Goal: Task Accomplishment & Management: Use online tool/utility

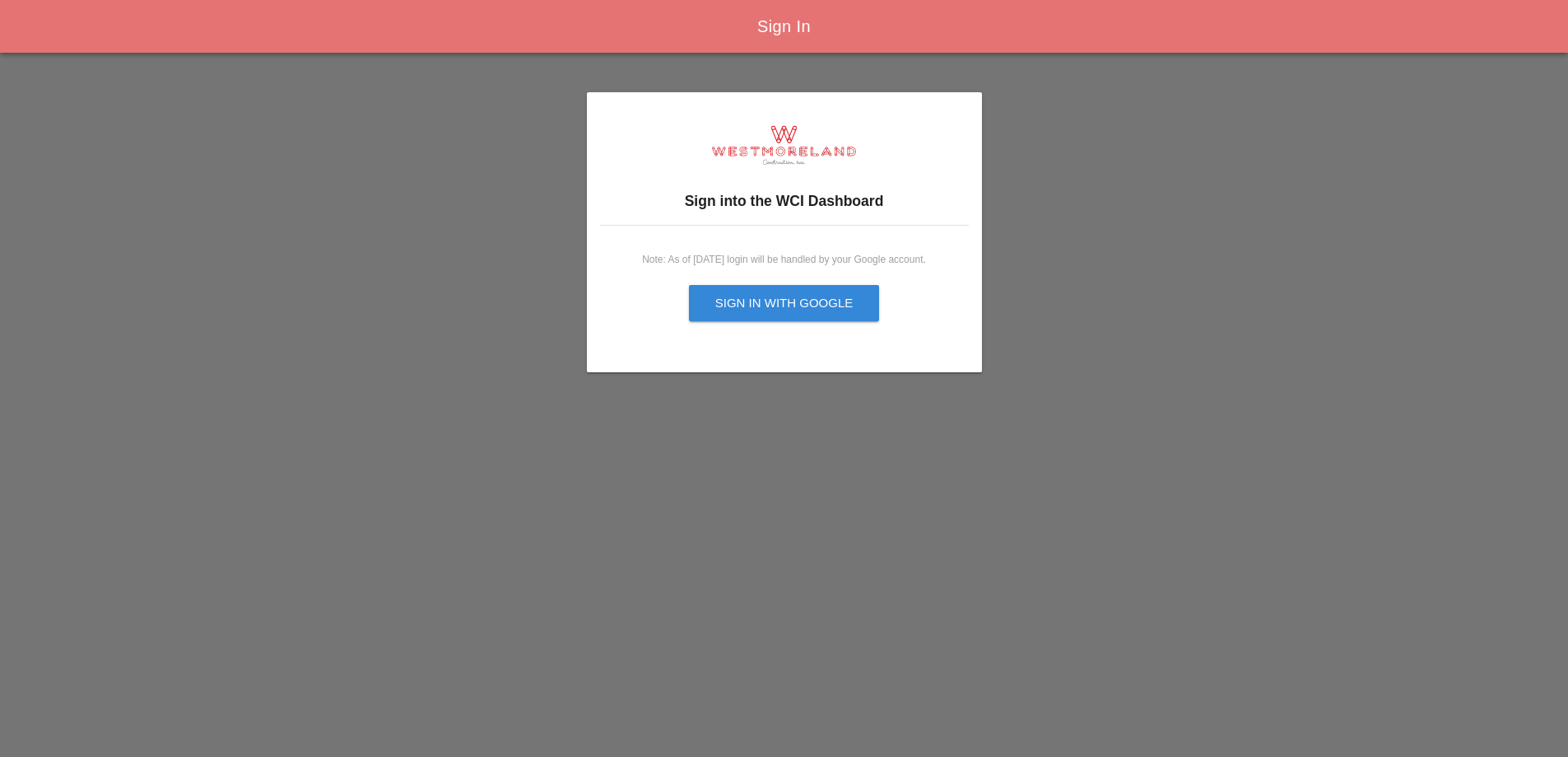
click at [776, 296] on div "Sign in with Google" at bounding box center [784, 303] width 138 height 19
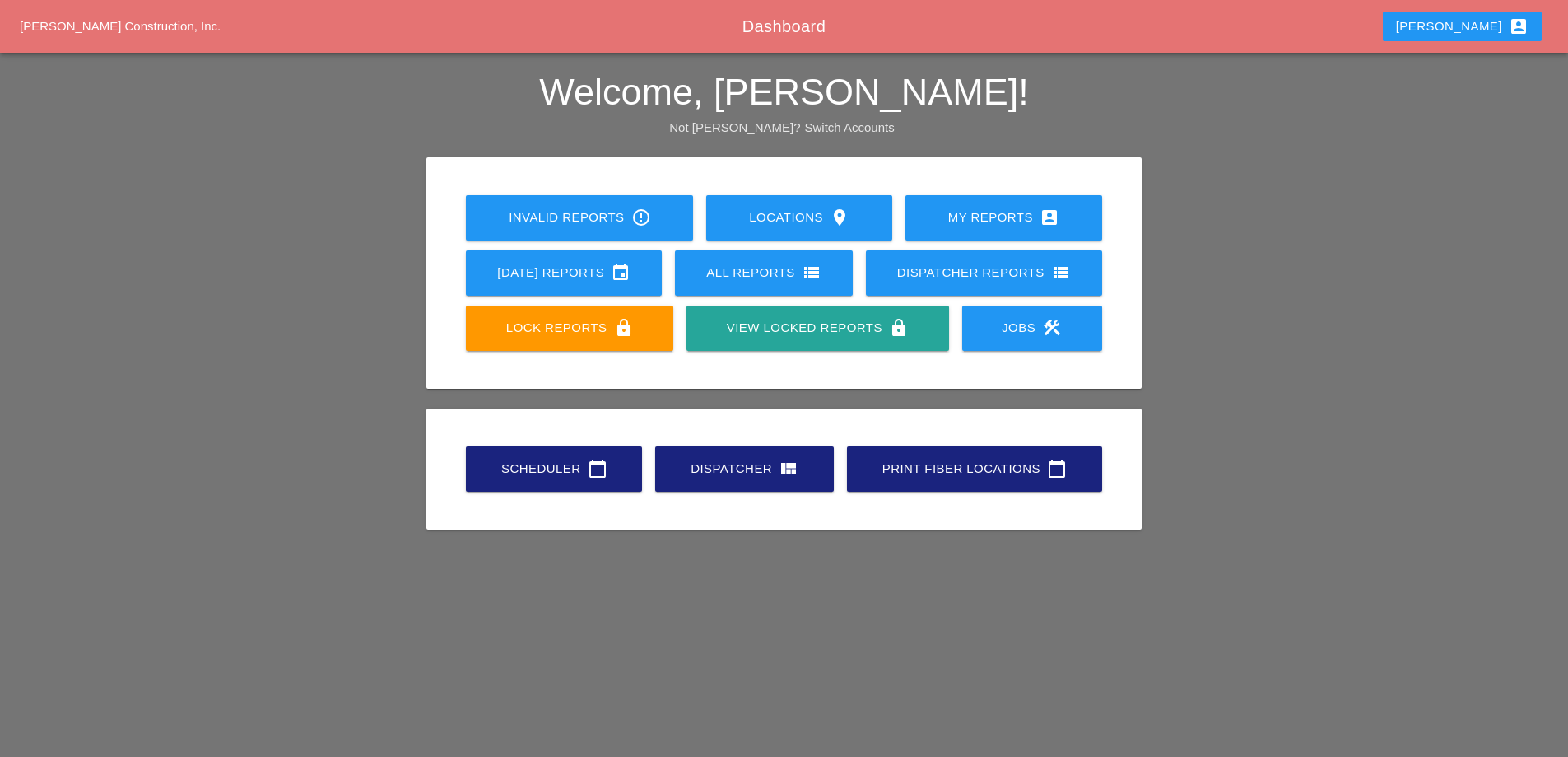
click at [564, 469] on div "Scheduler calendar_today" at bounding box center [553, 469] width 123 height 20
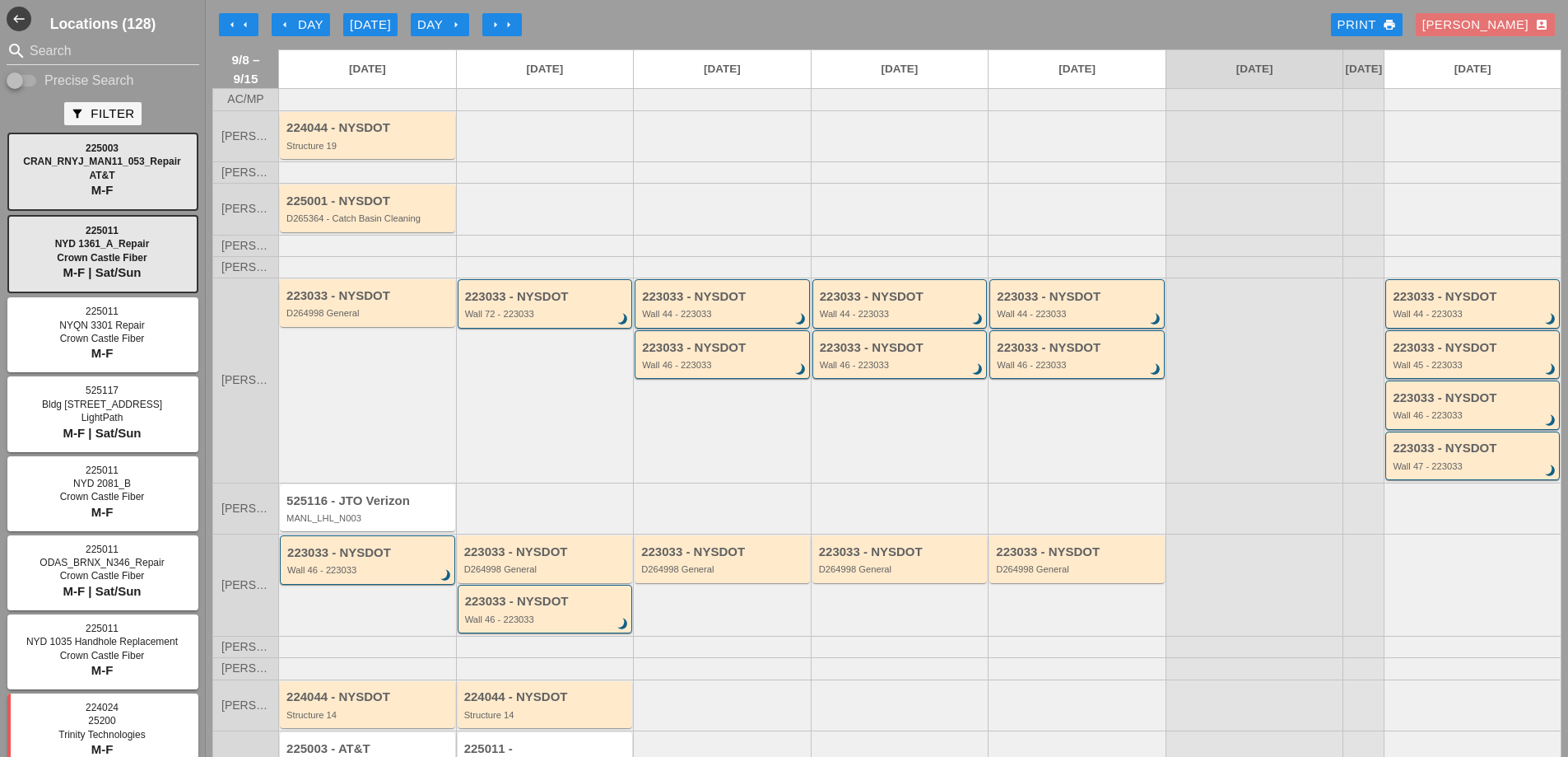
click at [235, 24] on icon "arrow_left" at bounding box center [232, 25] width 13 height 13
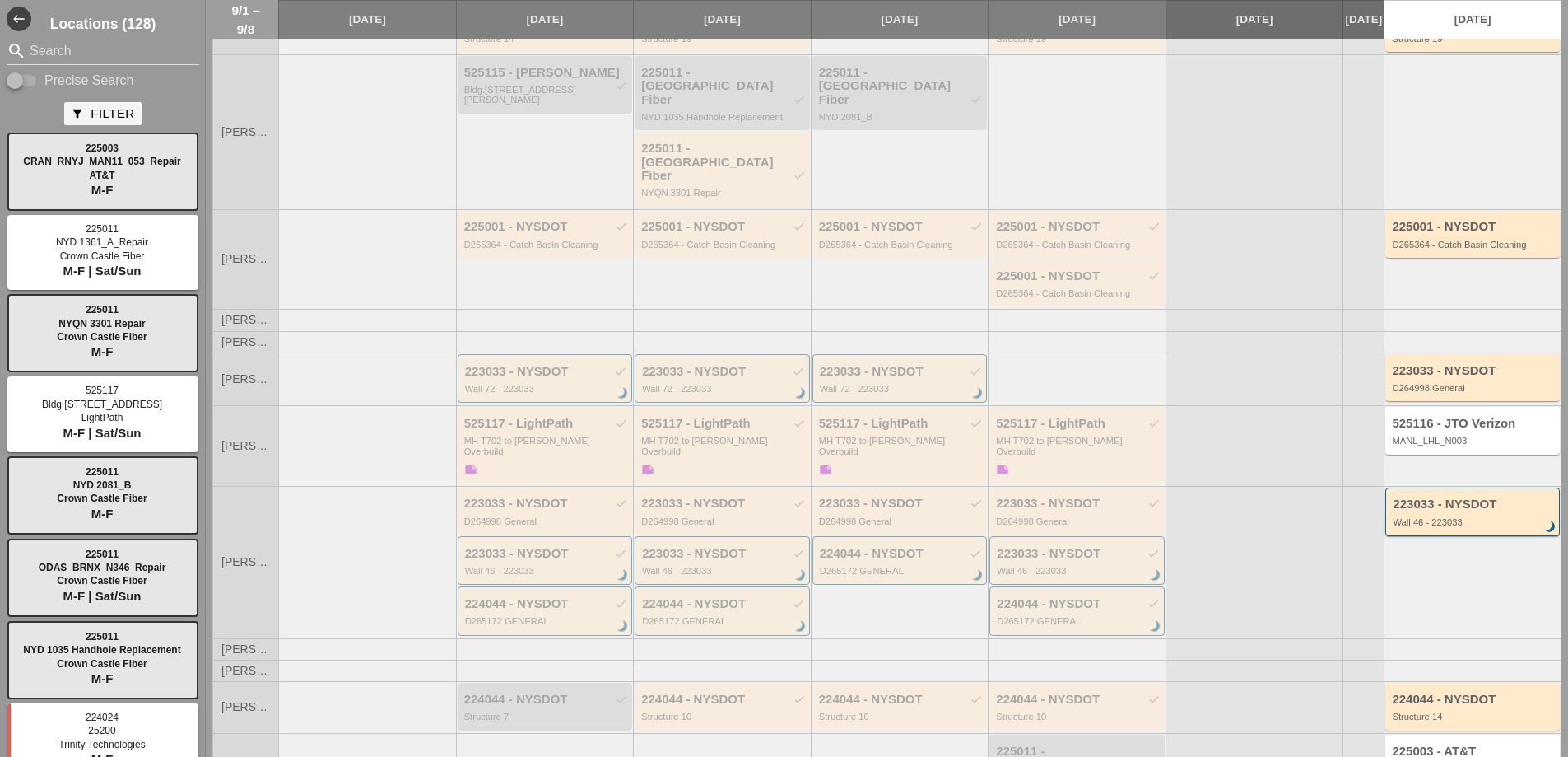
scroll to position [197, 0]
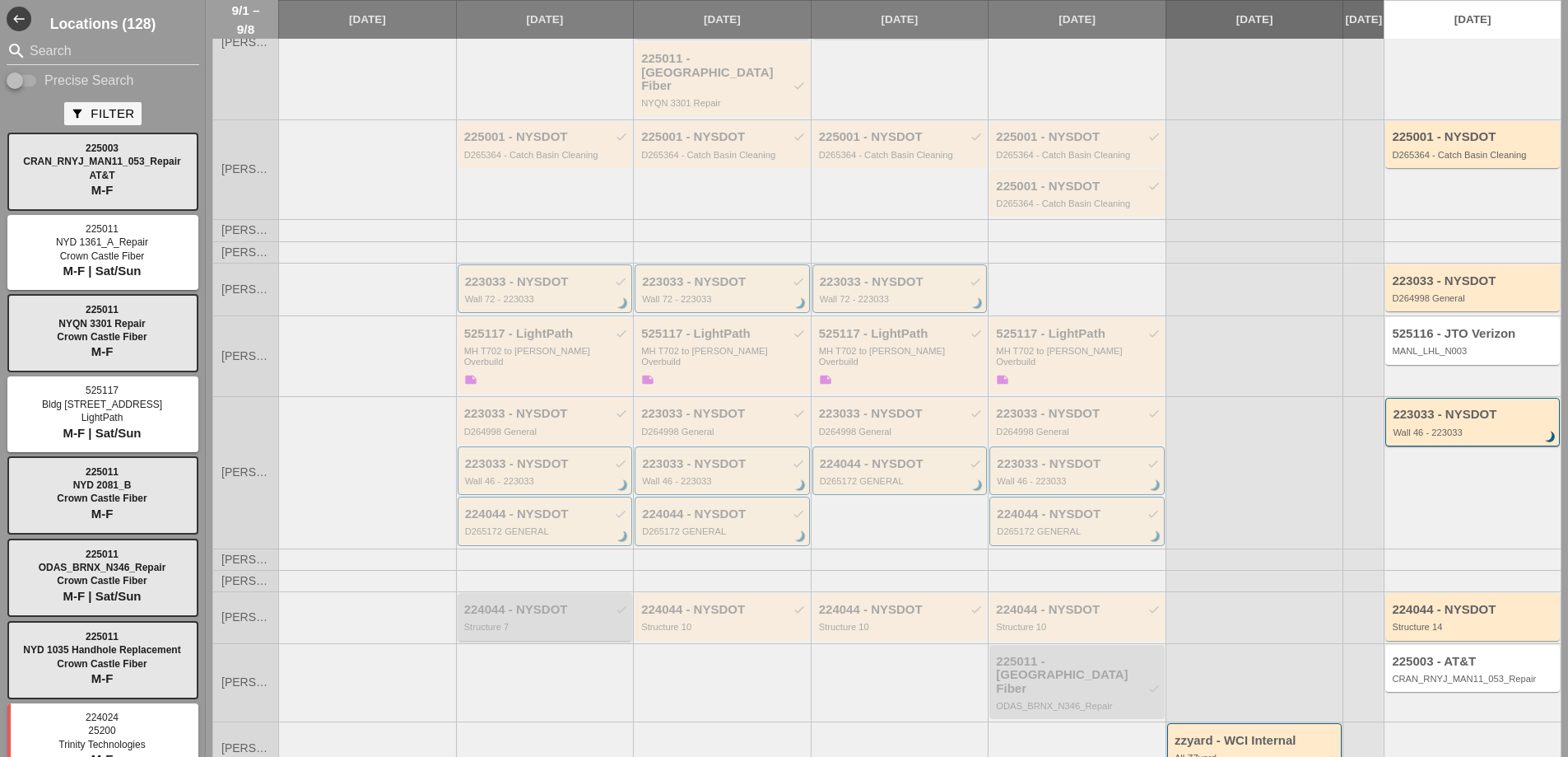
click at [567, 603] on div "224044 - NYSDOT check" at bounding box center [546, 609] width 164 height 14
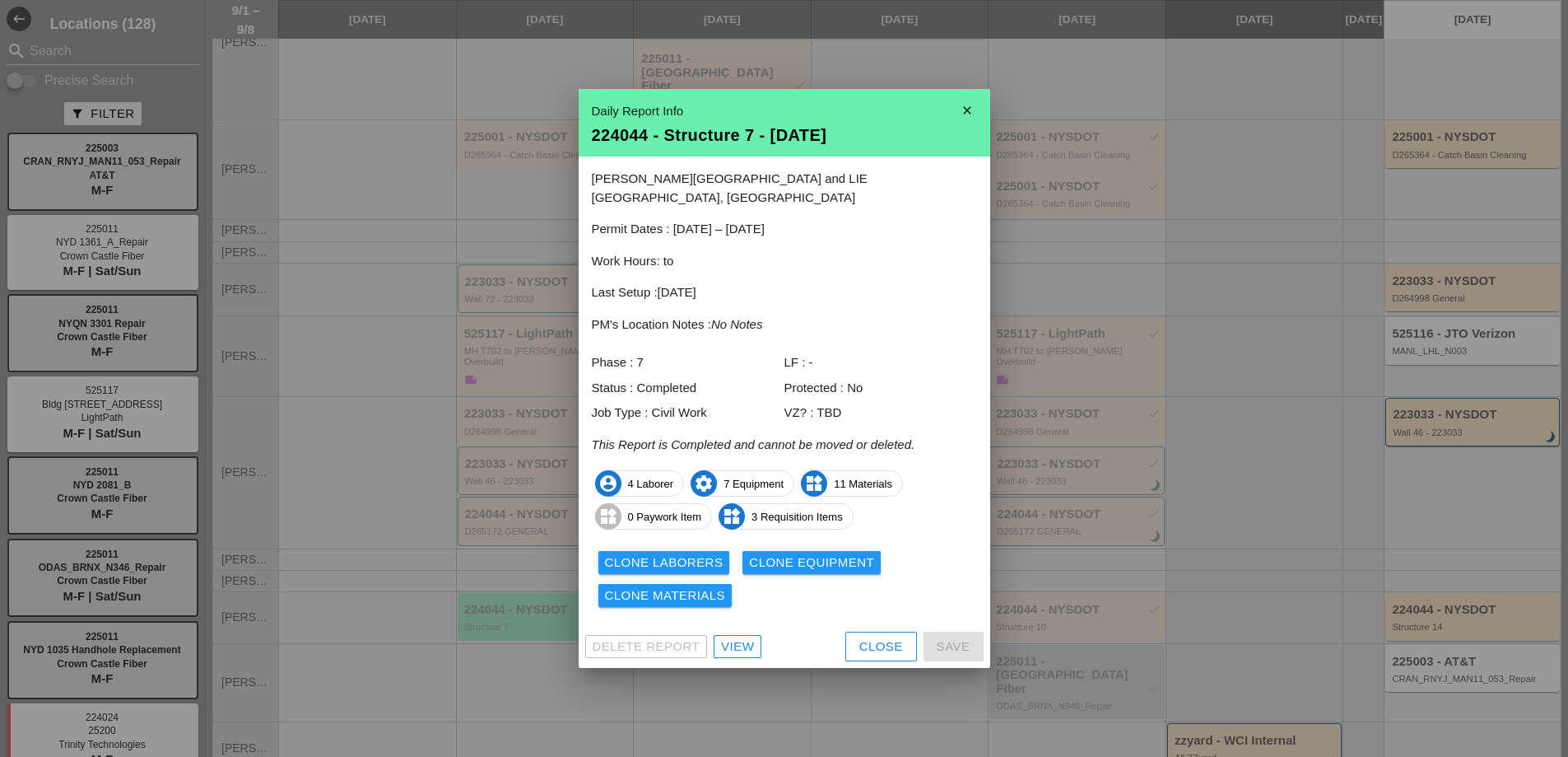
click at [729, 640] on div "View" at bounding box center [737, 646] width 33 height 19
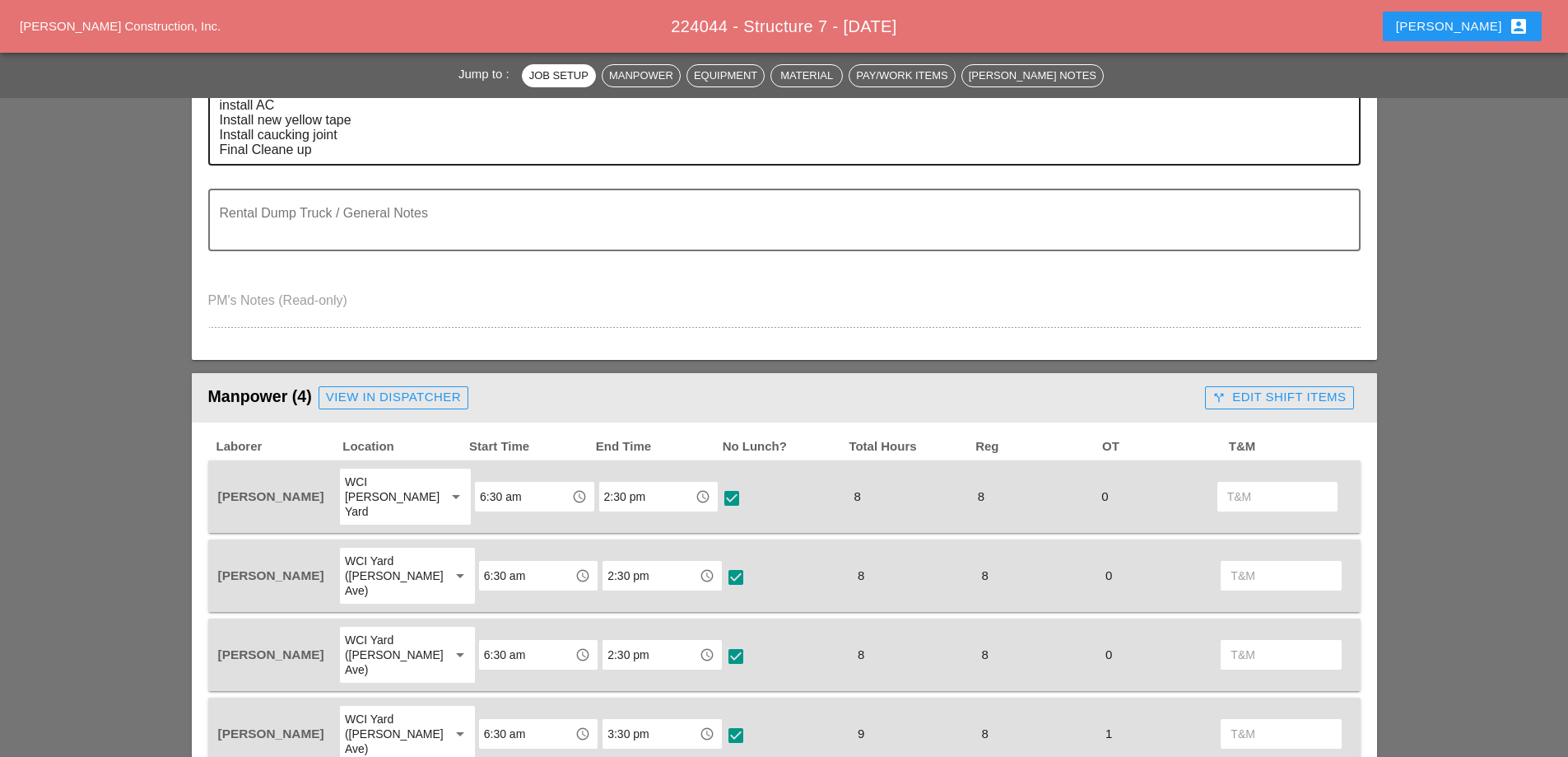
scroll to position [577, 0]
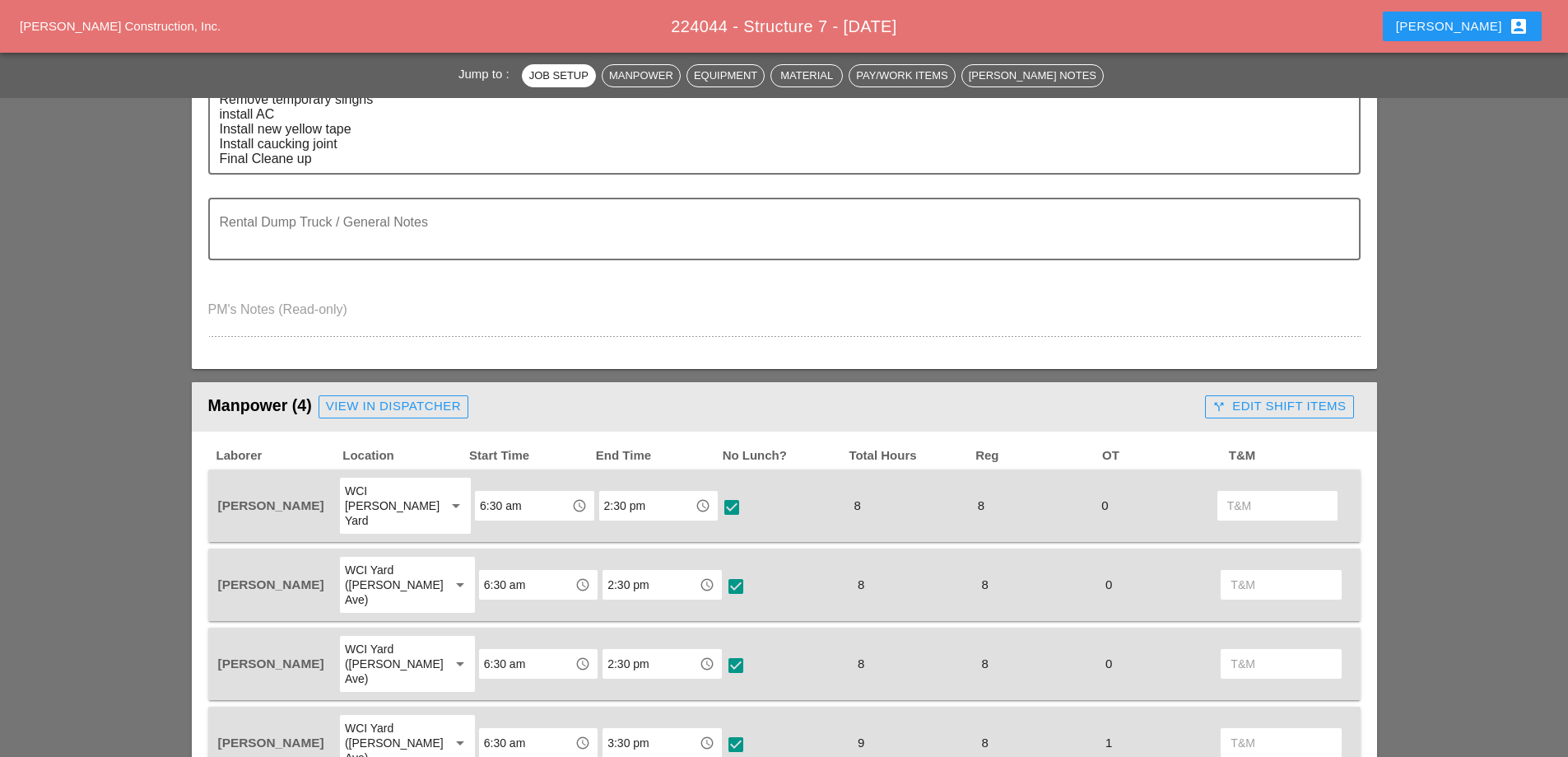
click at [440, 406] on div "View in Dispatcher" at bounding box center [393, 406] width 135 height 19
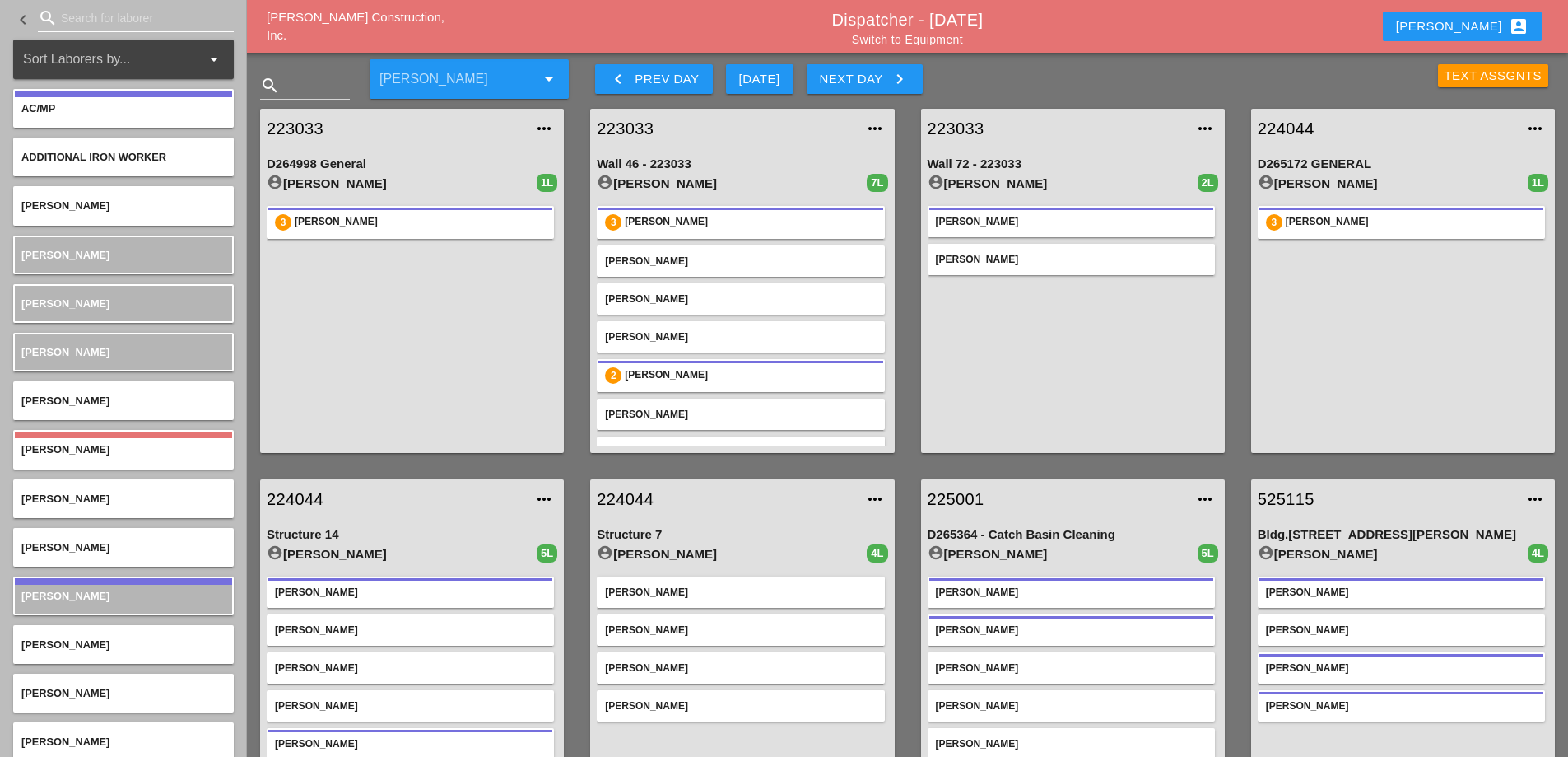
click at [119, 23] on input "Search for laborer" at bounding box center [136, 18] width 150 height 26
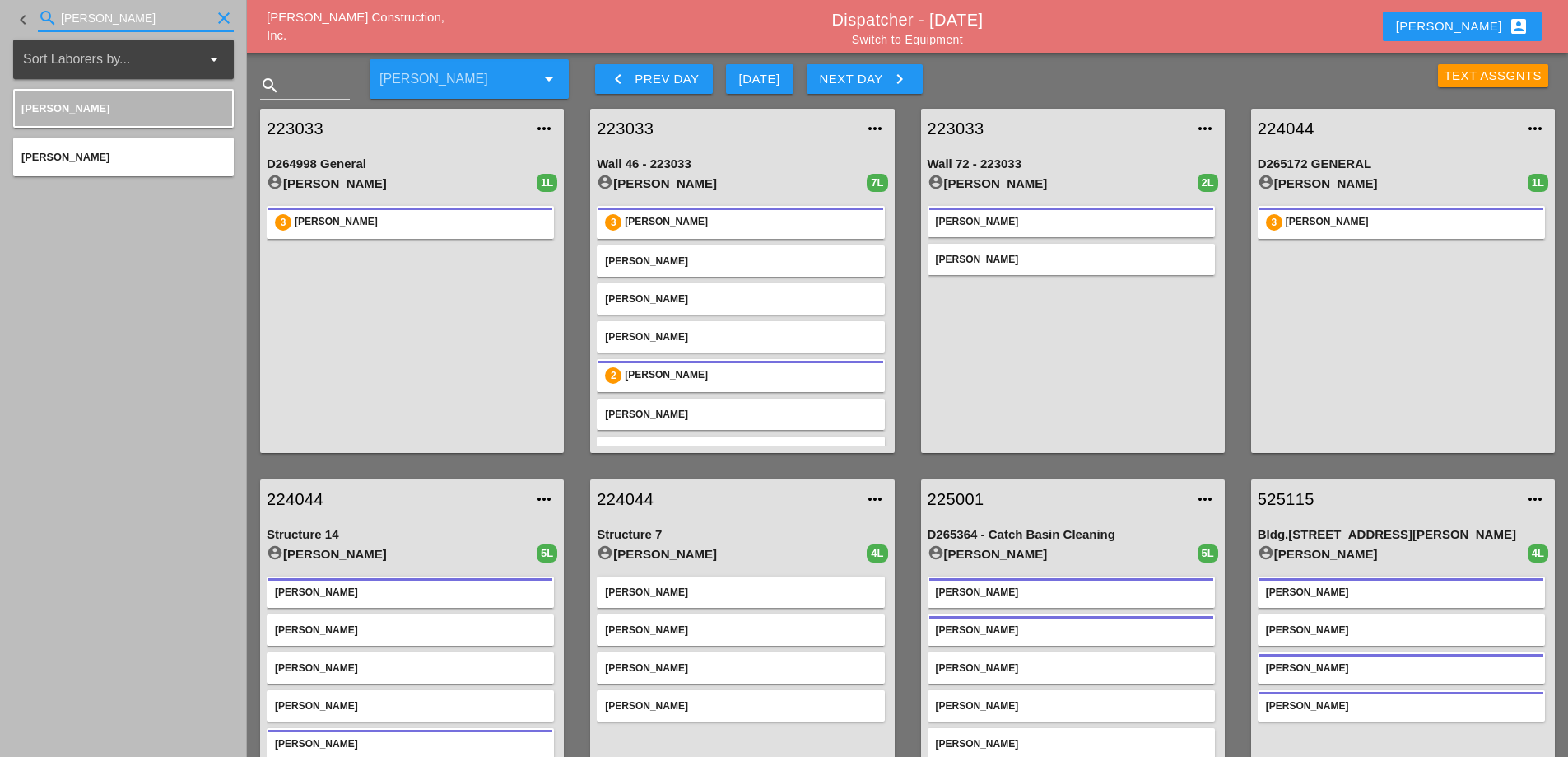
type input "[PERSON_NAME]"
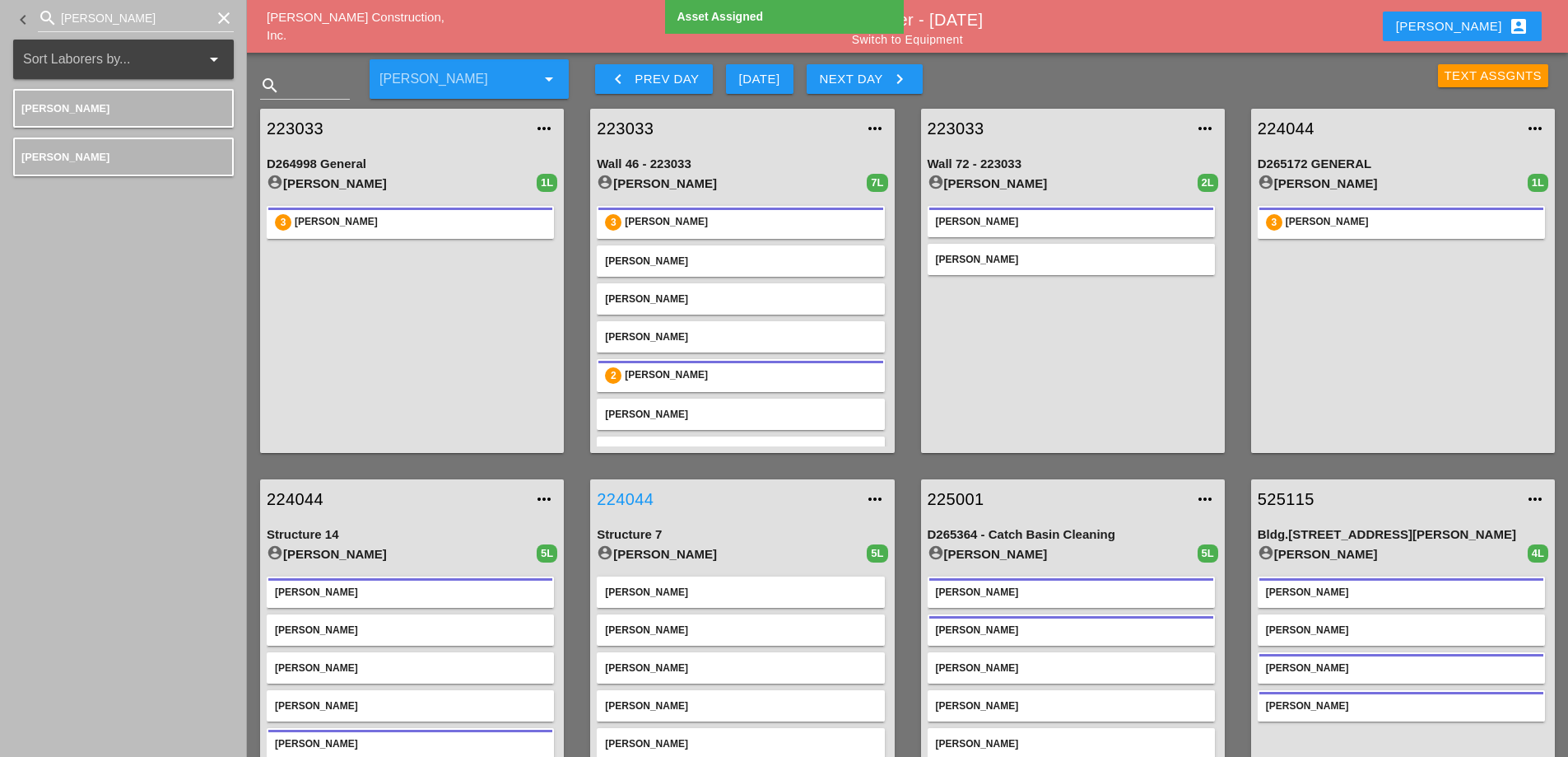
click at [628, 496] on link "224044" at bounding box center [725, 499] width 257 height 24
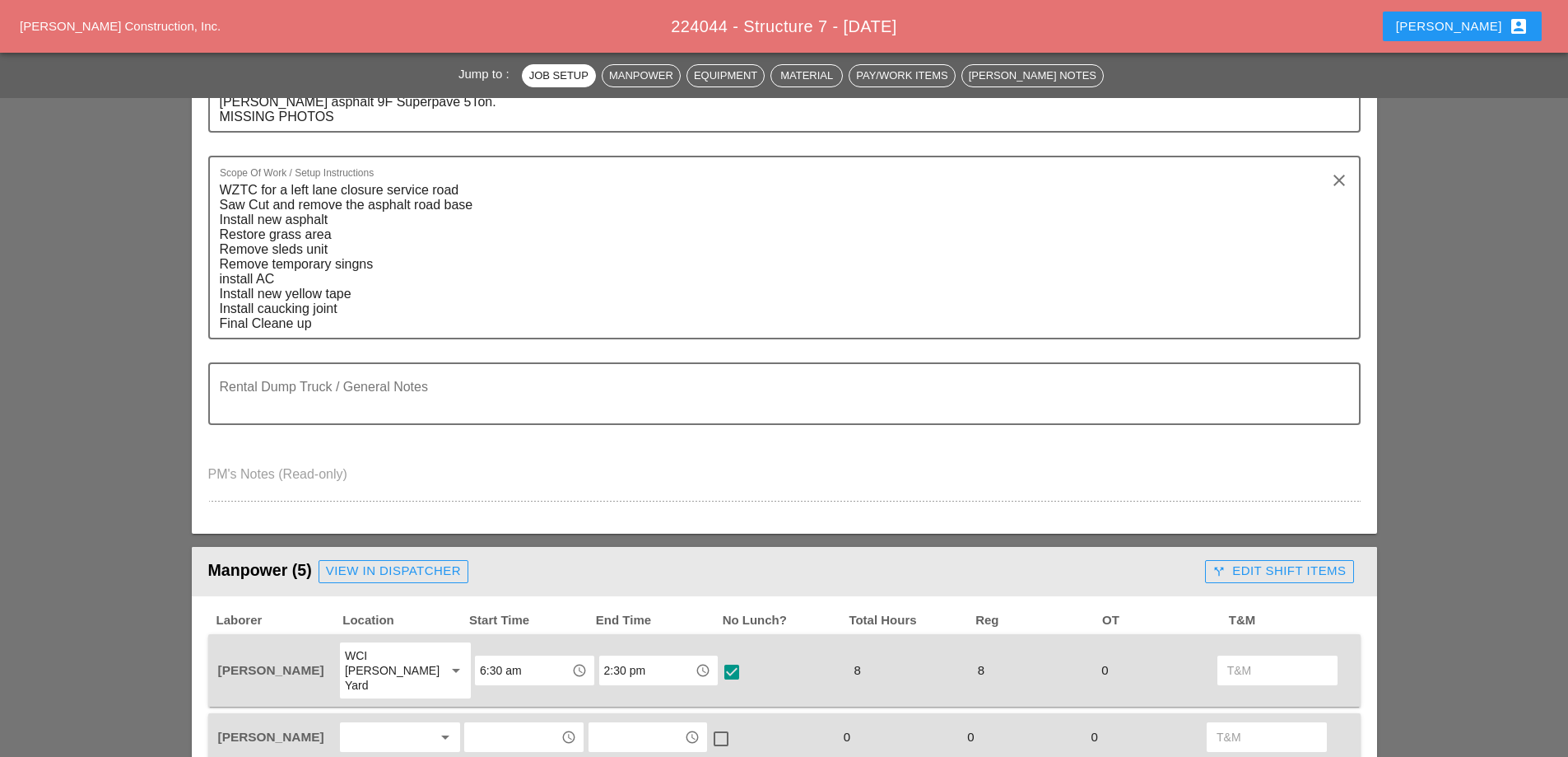
scroll to position [741, 0]
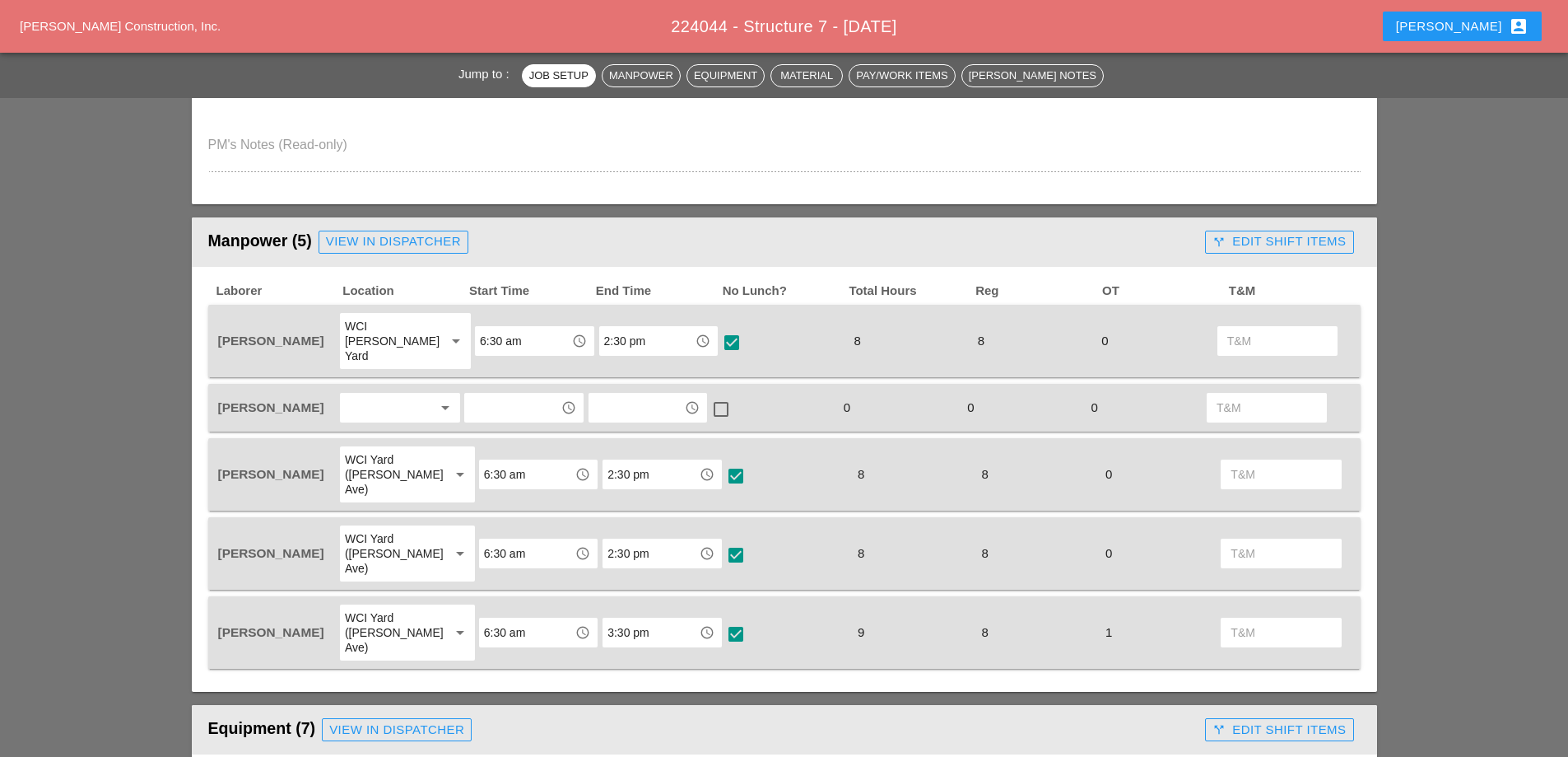
click at [443, 397] on icon "arrow_drop_down" at bounding box center [446, 407] width 20 height 20
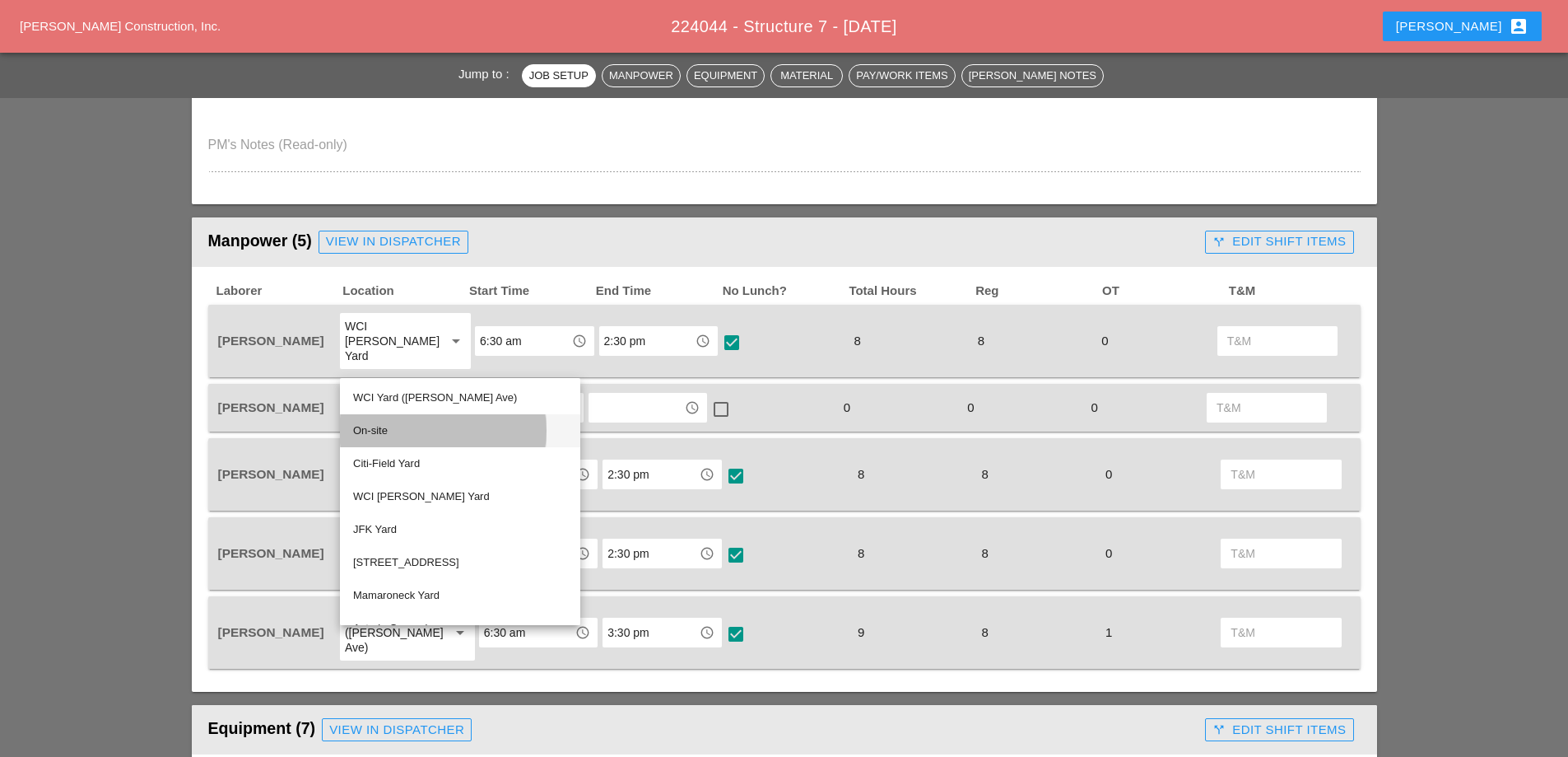
click at [396, 432] on div "On-site" at bounding box center [459, 431] width 214 height 20
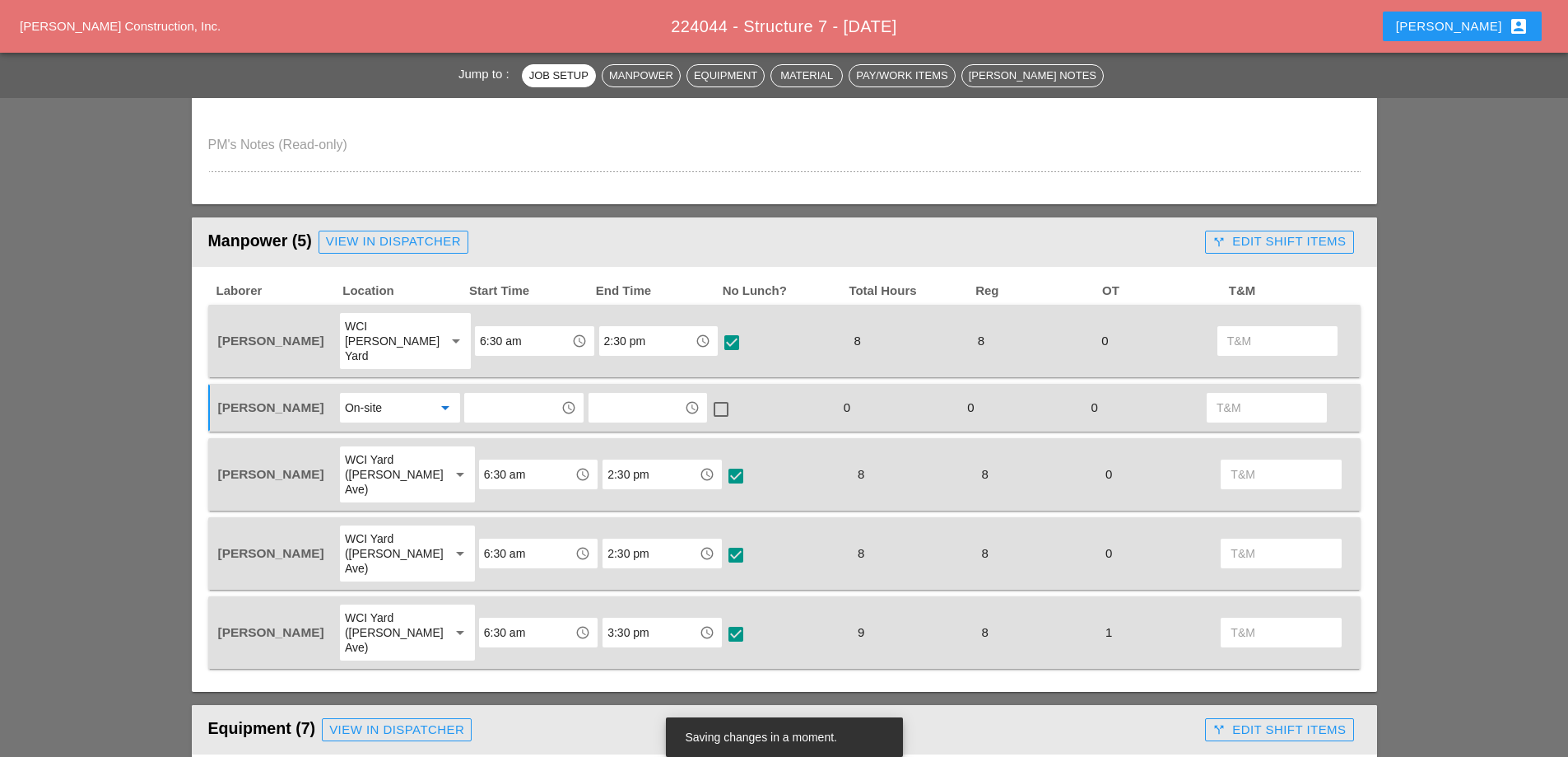
click at [561, 400] on icon "access_time" at bounding box center [569, 407] width 15 height 15
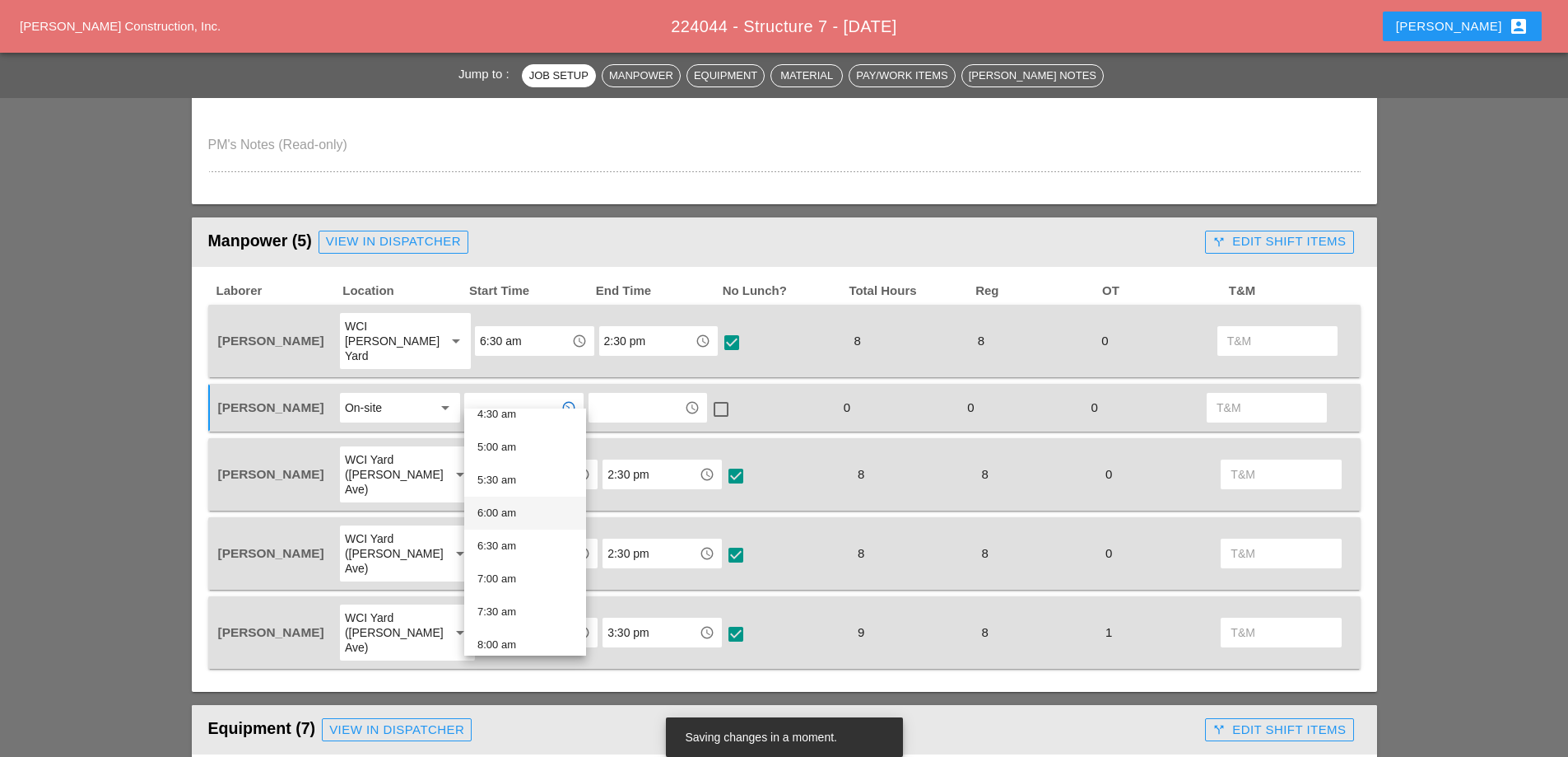
scroll to position [329, 0]
click at [519, 529] on div "6:30 am" at bounding box center [525, 527] width 96 height 20
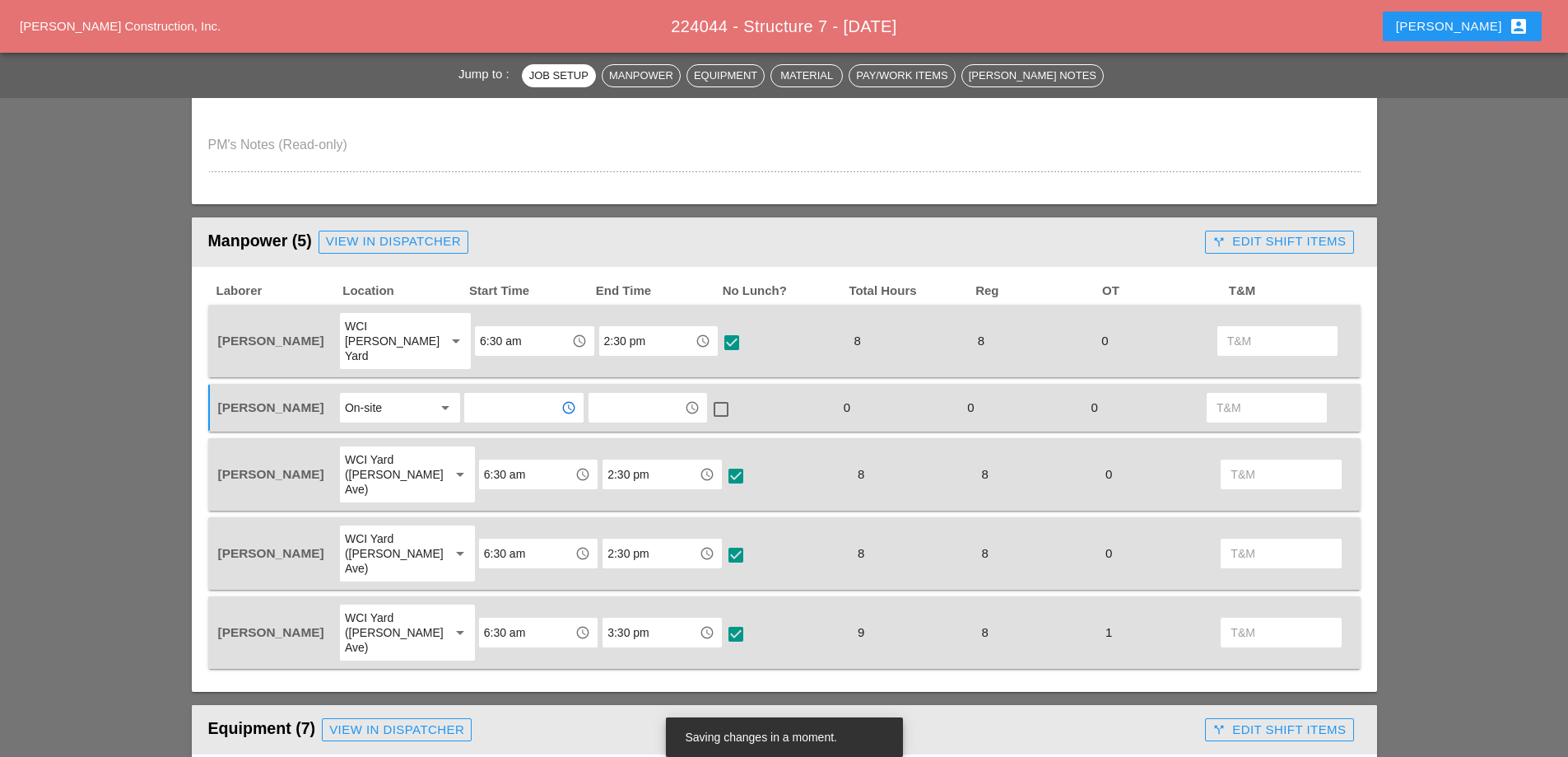
type input "6:30 am"
click at [629, 395] on input "text" at bounding box center [636, 407] width 85 height 26
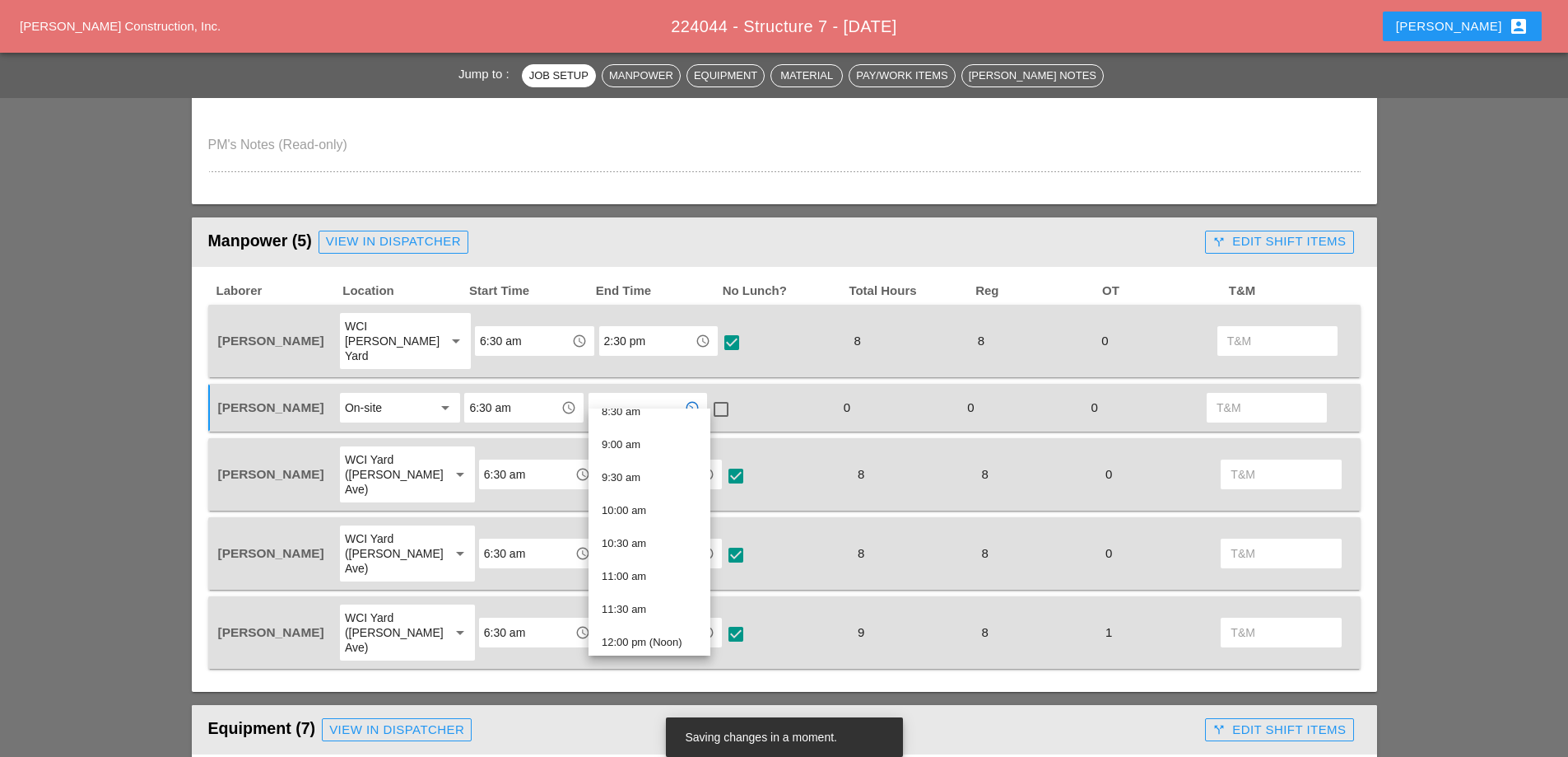
scroll to position [741, 0]
click at [623, 639] on div "2:30 pm" at bounding box center [649, 642] width 96 height 20
type input "2:30 pm"
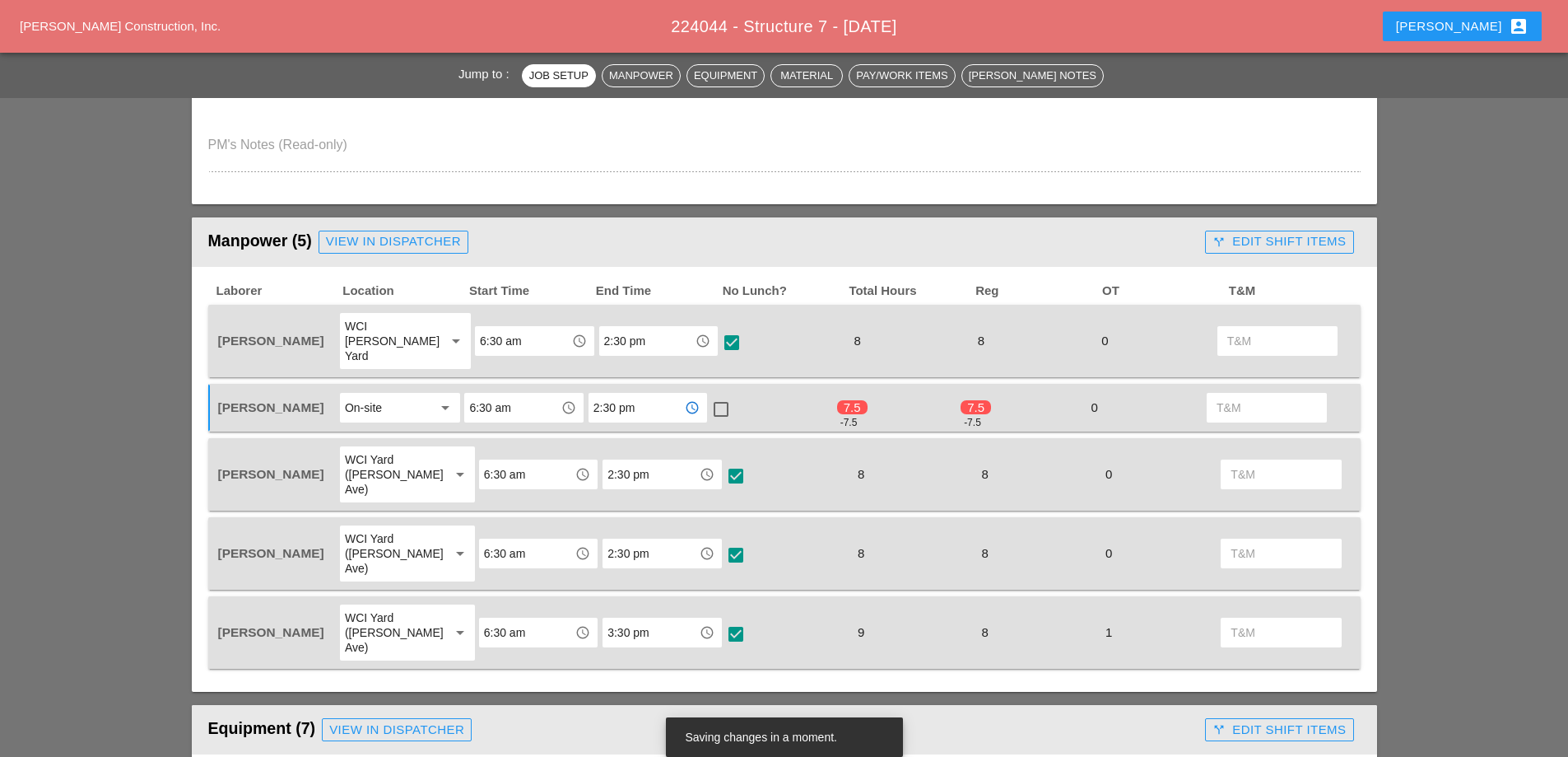
click at [718, 395] on div at bounding box center [721, 408] width 28 height 28
checkbox input "true"
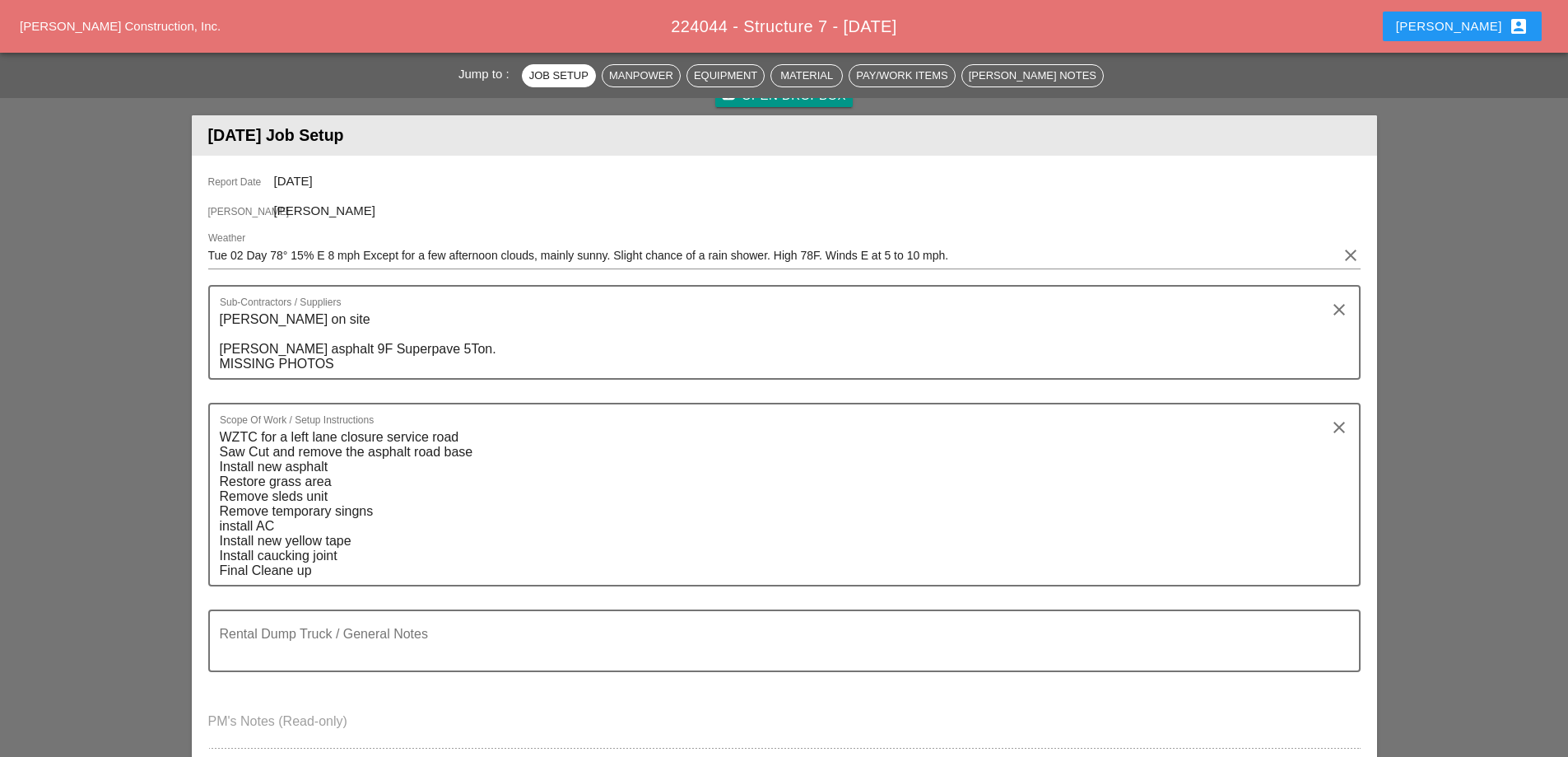
scroll to position [0, 0]
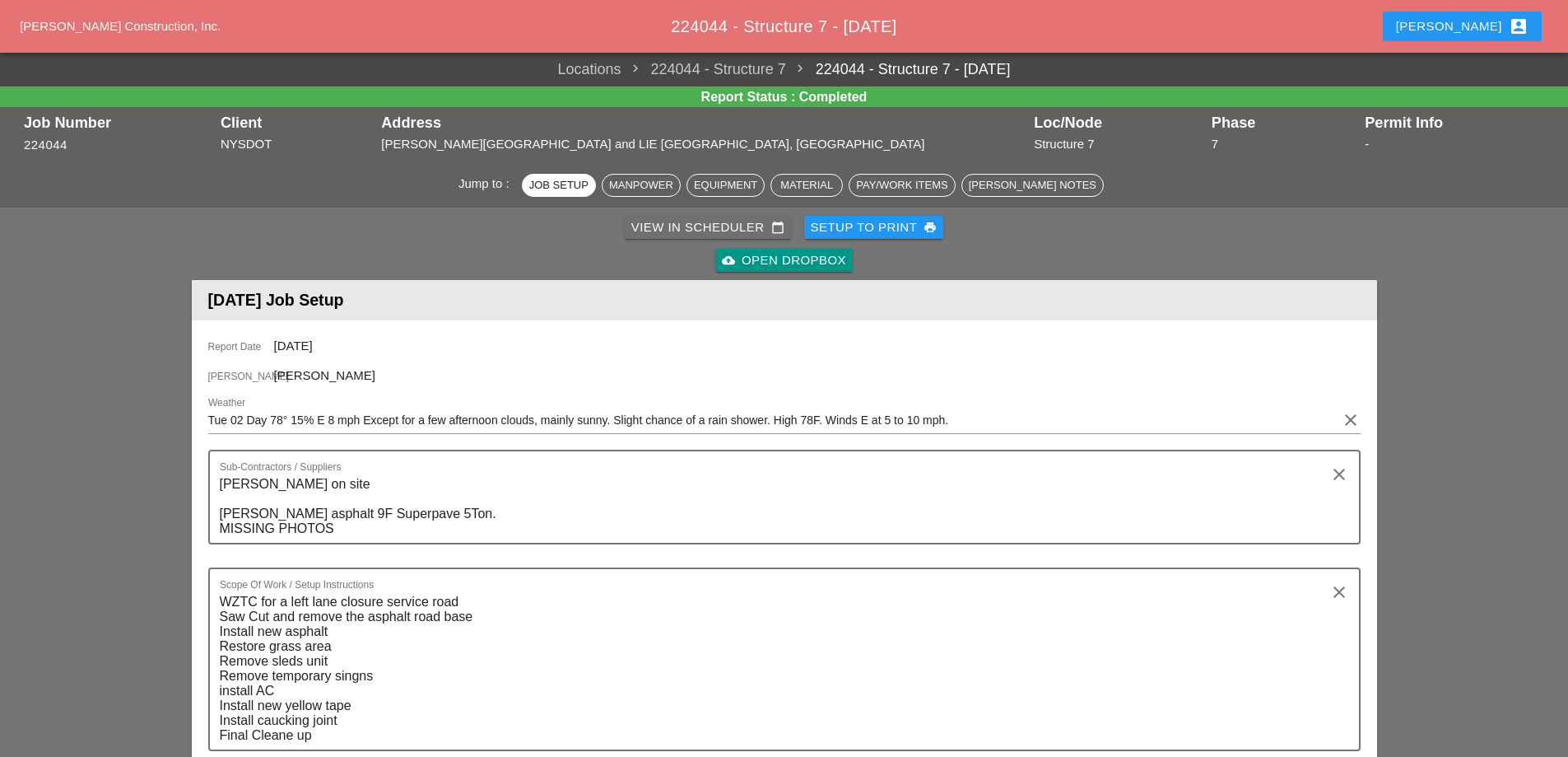
click at [732, 226] on div "View in Scheduler calendar_today" at bounding box center [707, 227] width 153 height 19
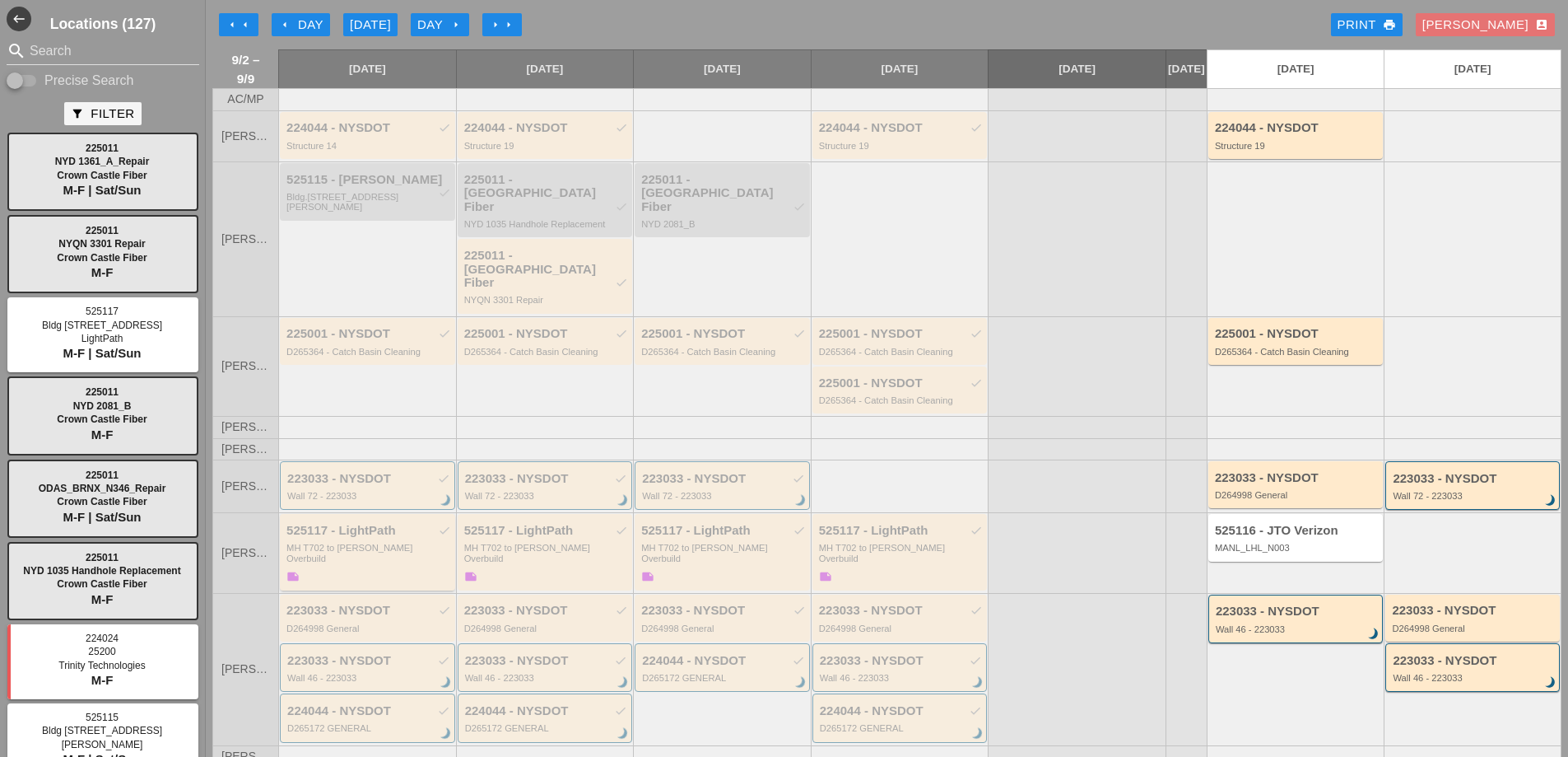
scroll to position [197, 0]
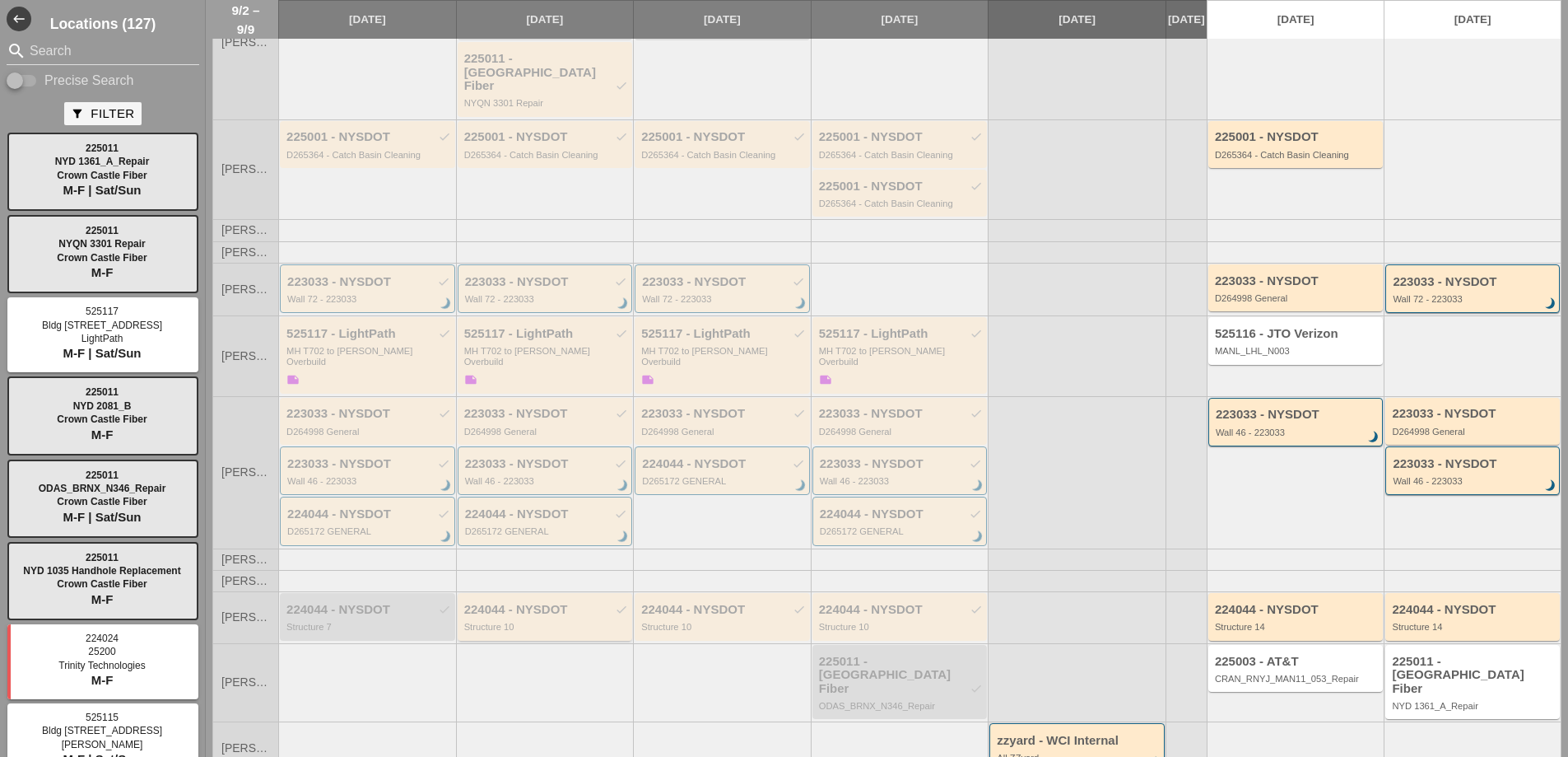
click at [550, 603] on div "224044 - NYSDOT check" at bounding box center [546, 609] width 164 height 14
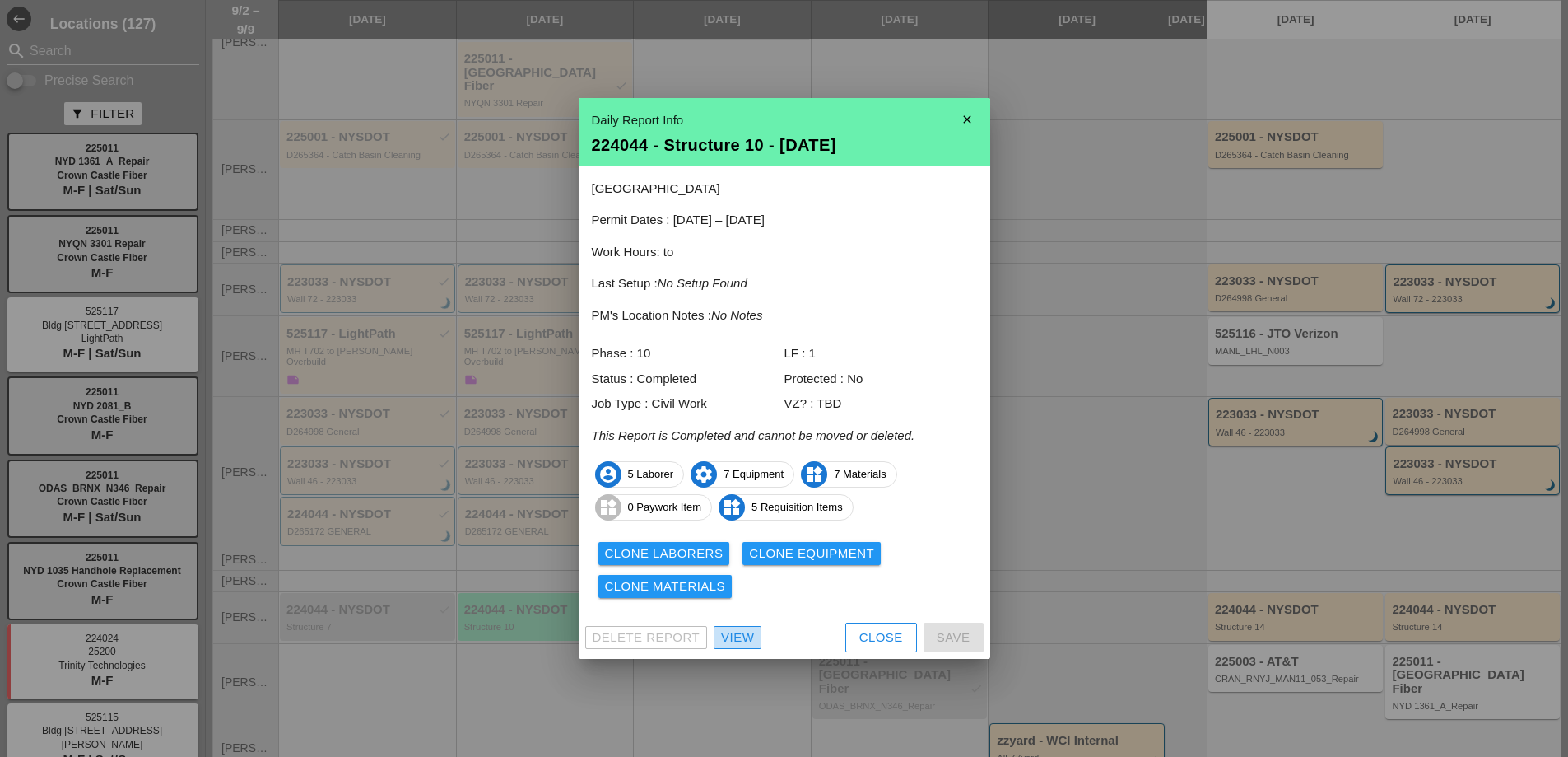
click at [745, 640] on div "View" at bounding box center [737, 637] width 33 height 19
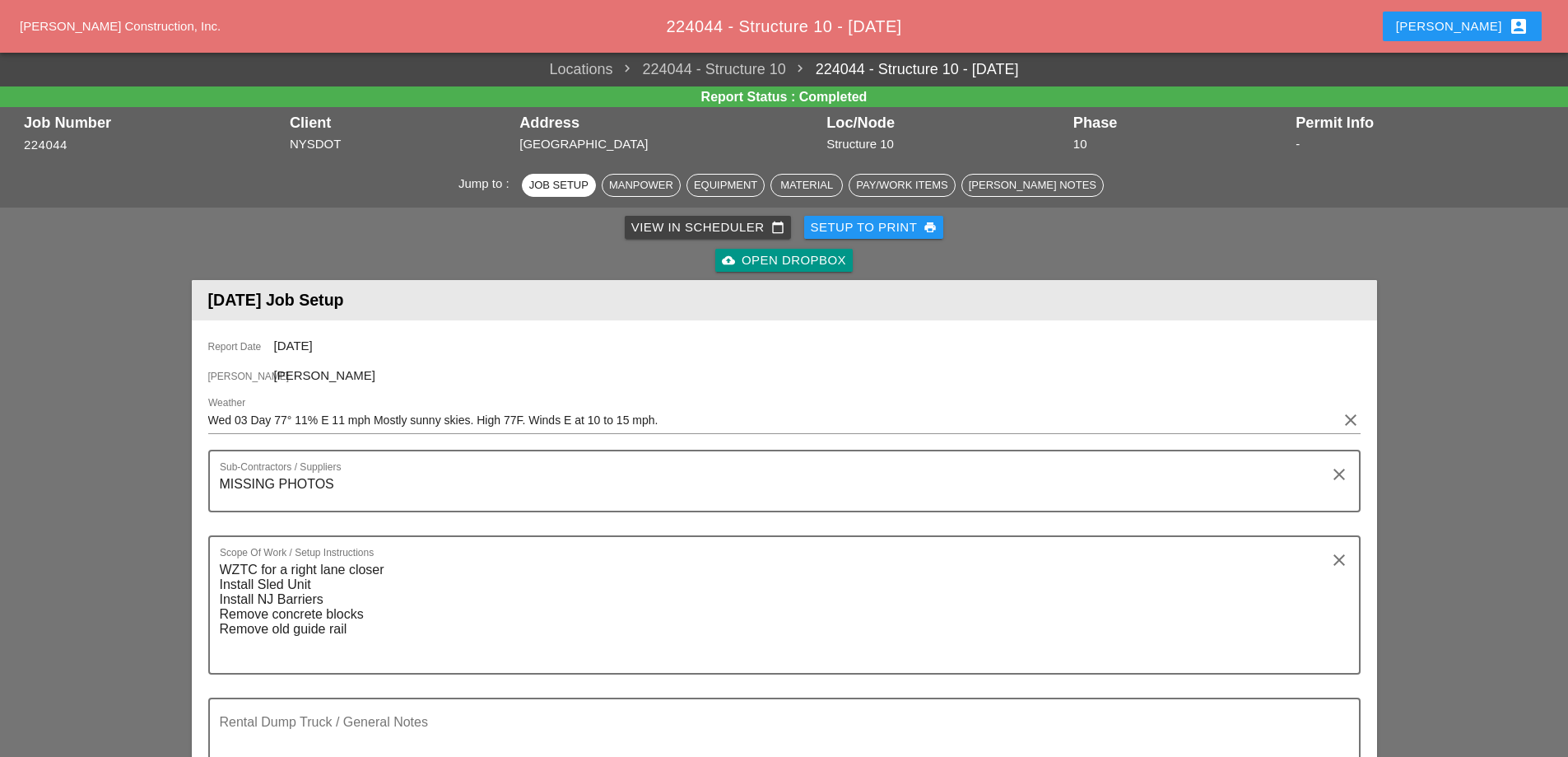
click at [689, 223] on div "View in Scheduler calendar_today" at bounding box center [707, 227] width 153 height 19
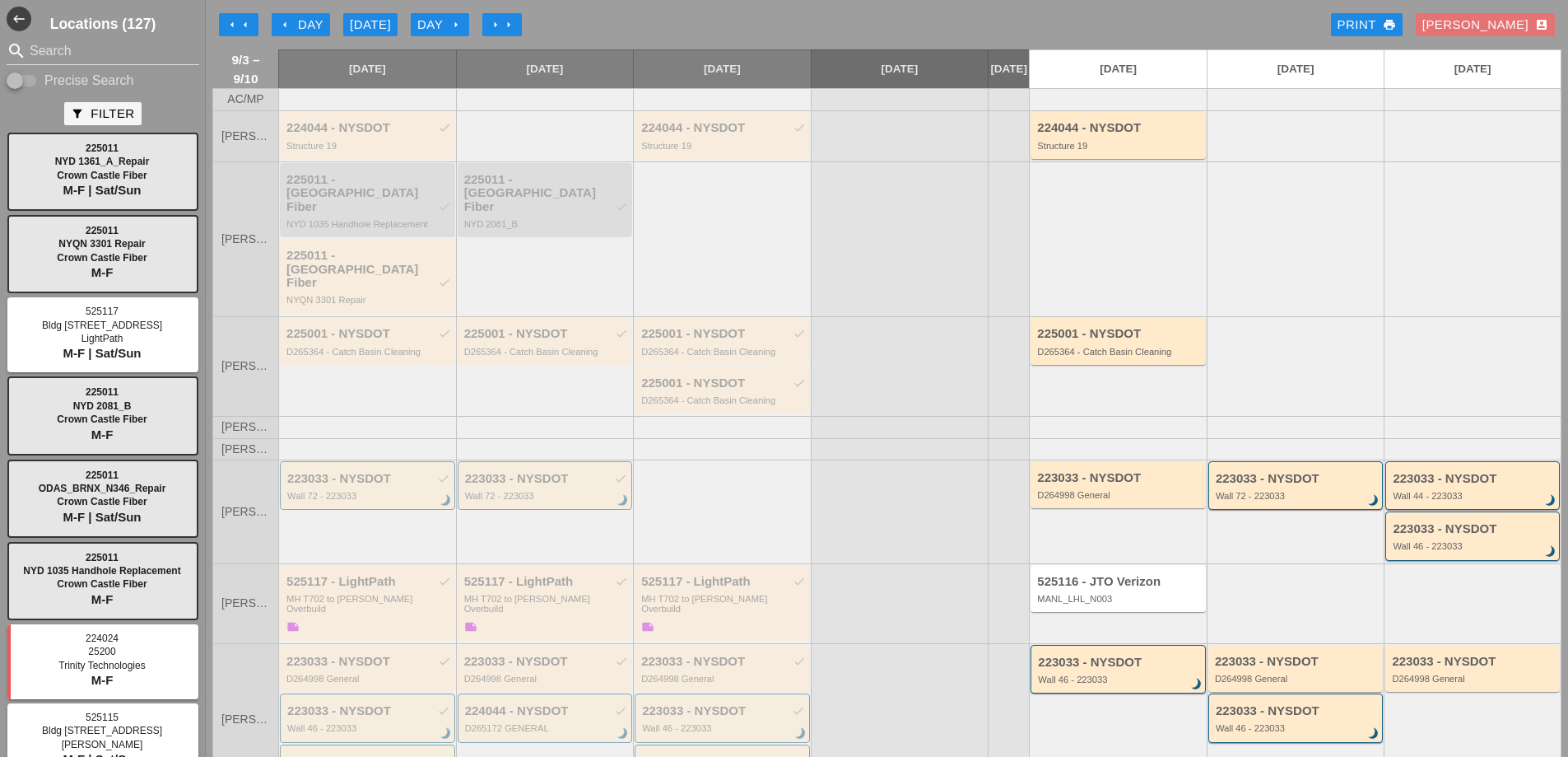
scroll to position [248, 0]
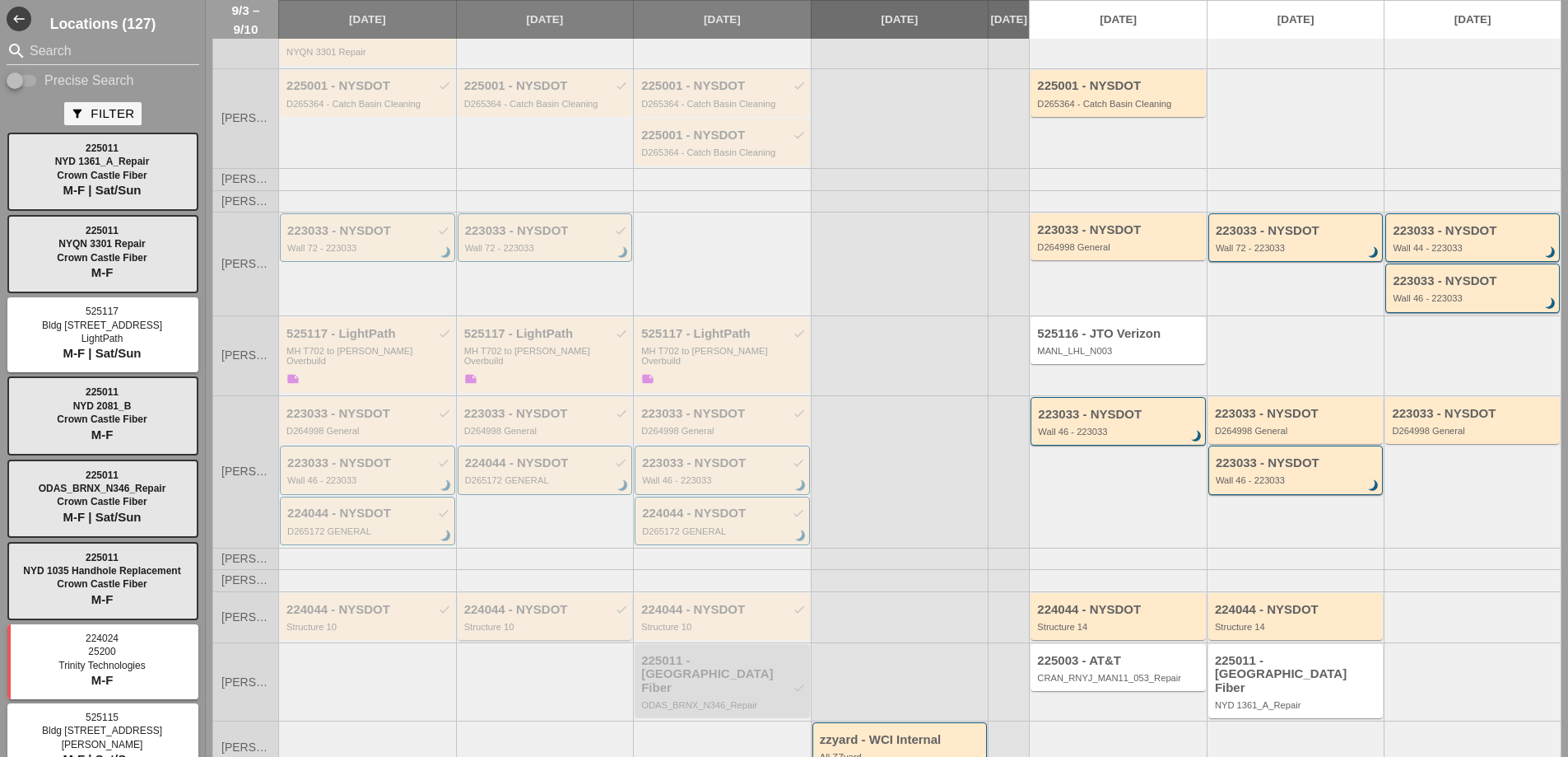
click at [534, 622] on div "Structure 10" at bounding box center [546, 627] width 164 height 10
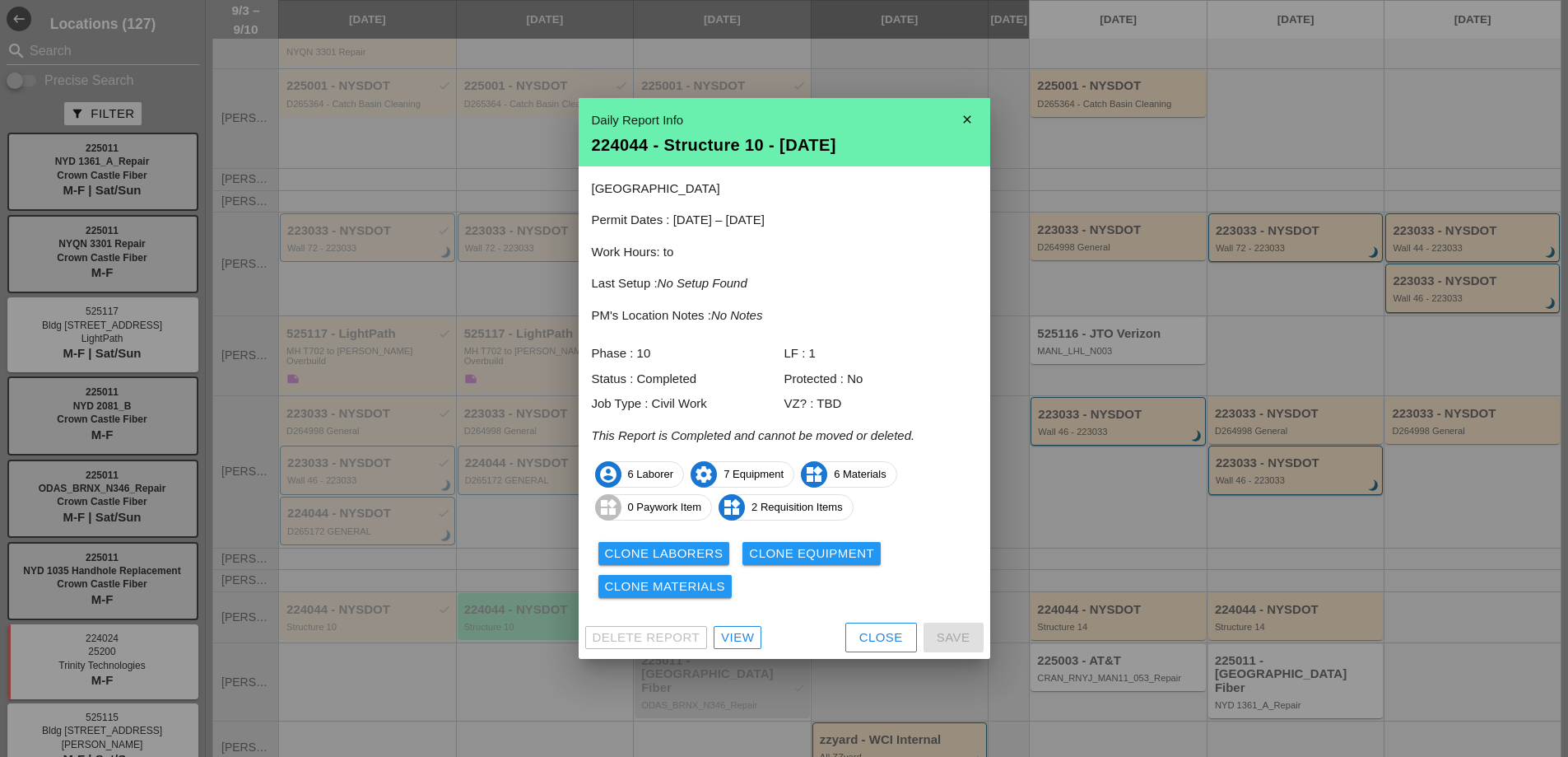
click at [729, 636] on div "View" at bounding box center [737, 637] width 33 height 19
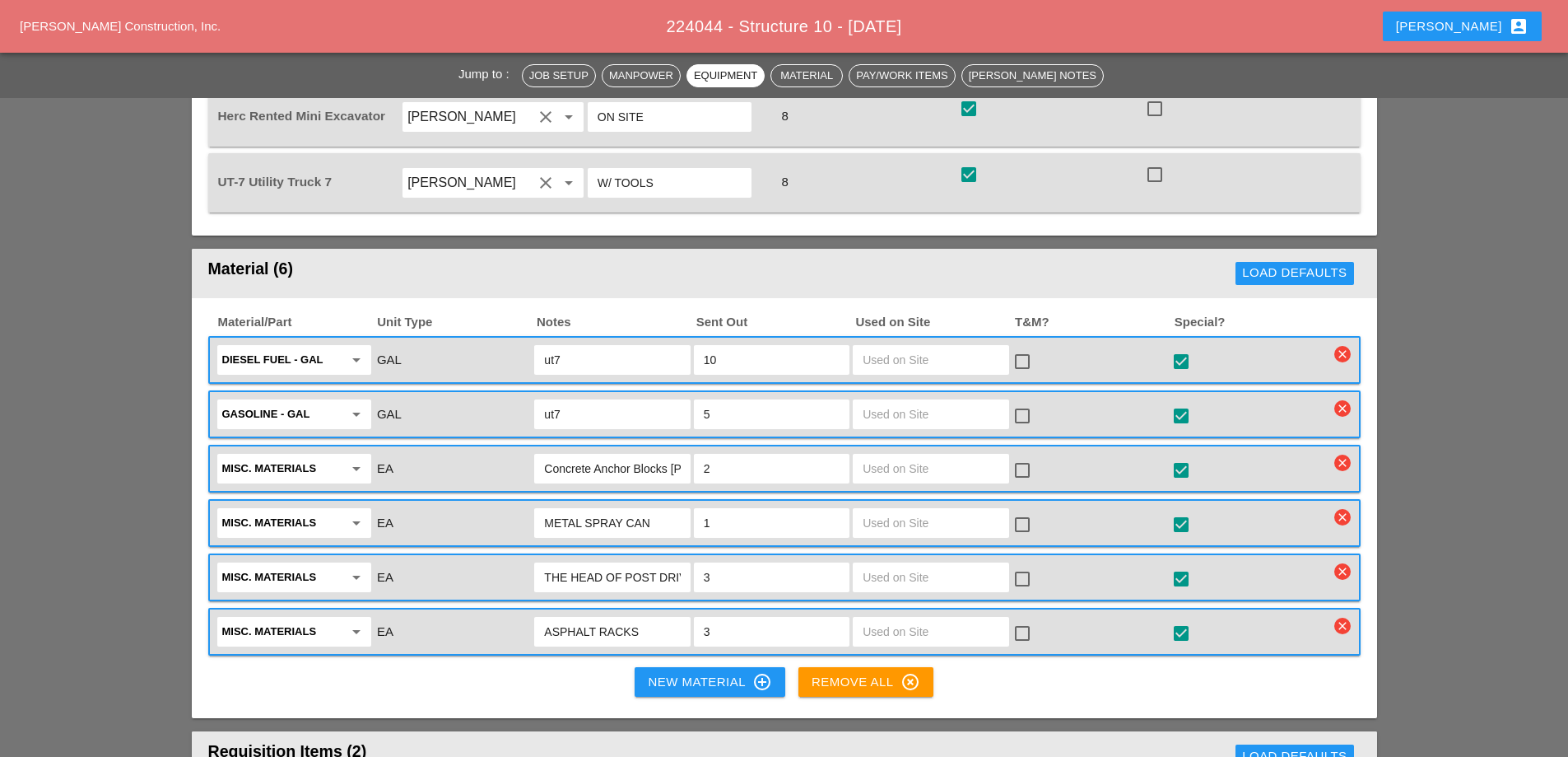
scroll to position [2141, 0]
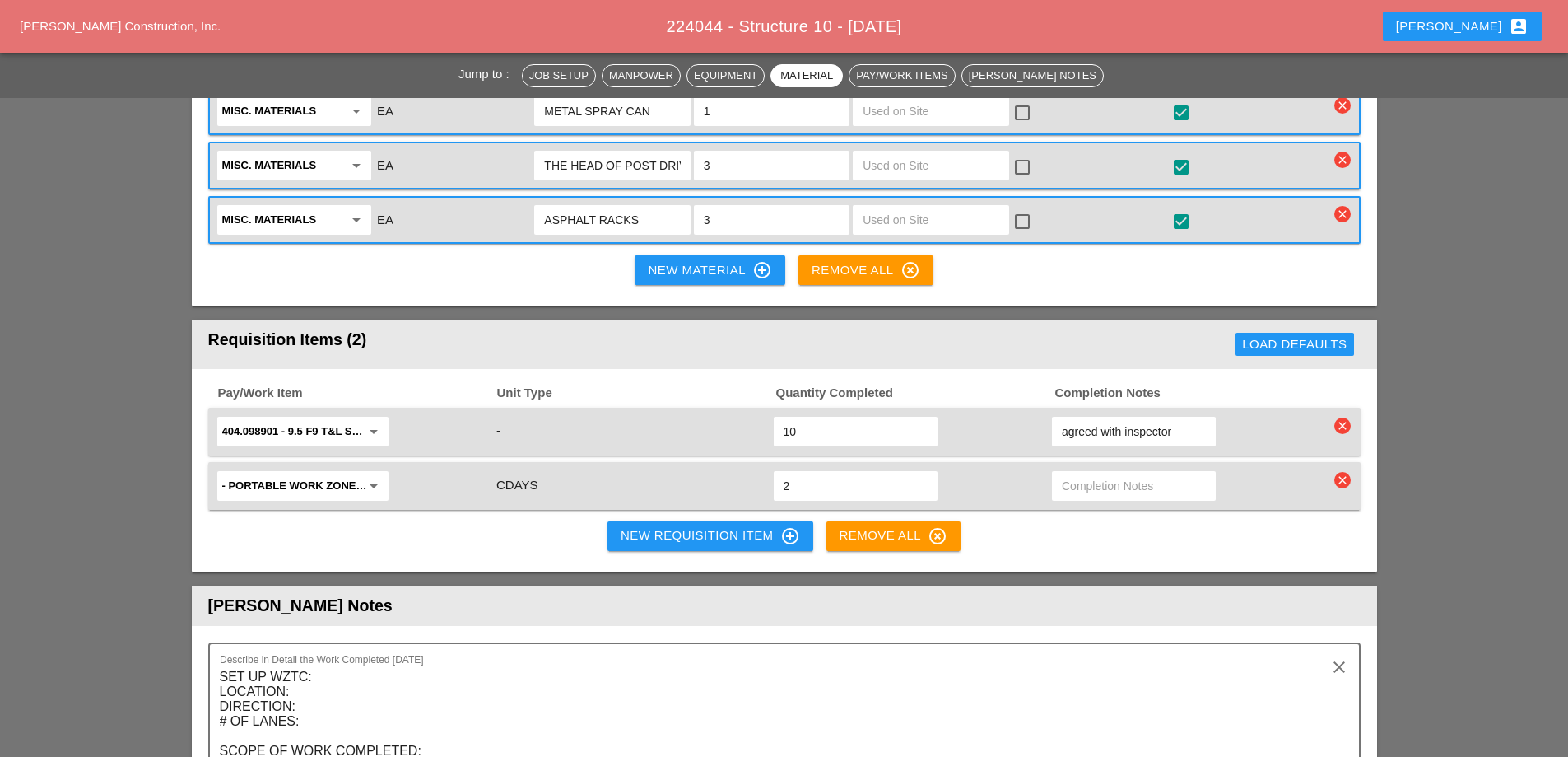
click at [733, 526] on div "New Requisition Item control_point" at bounding box center [711, 537] width 179 height 20
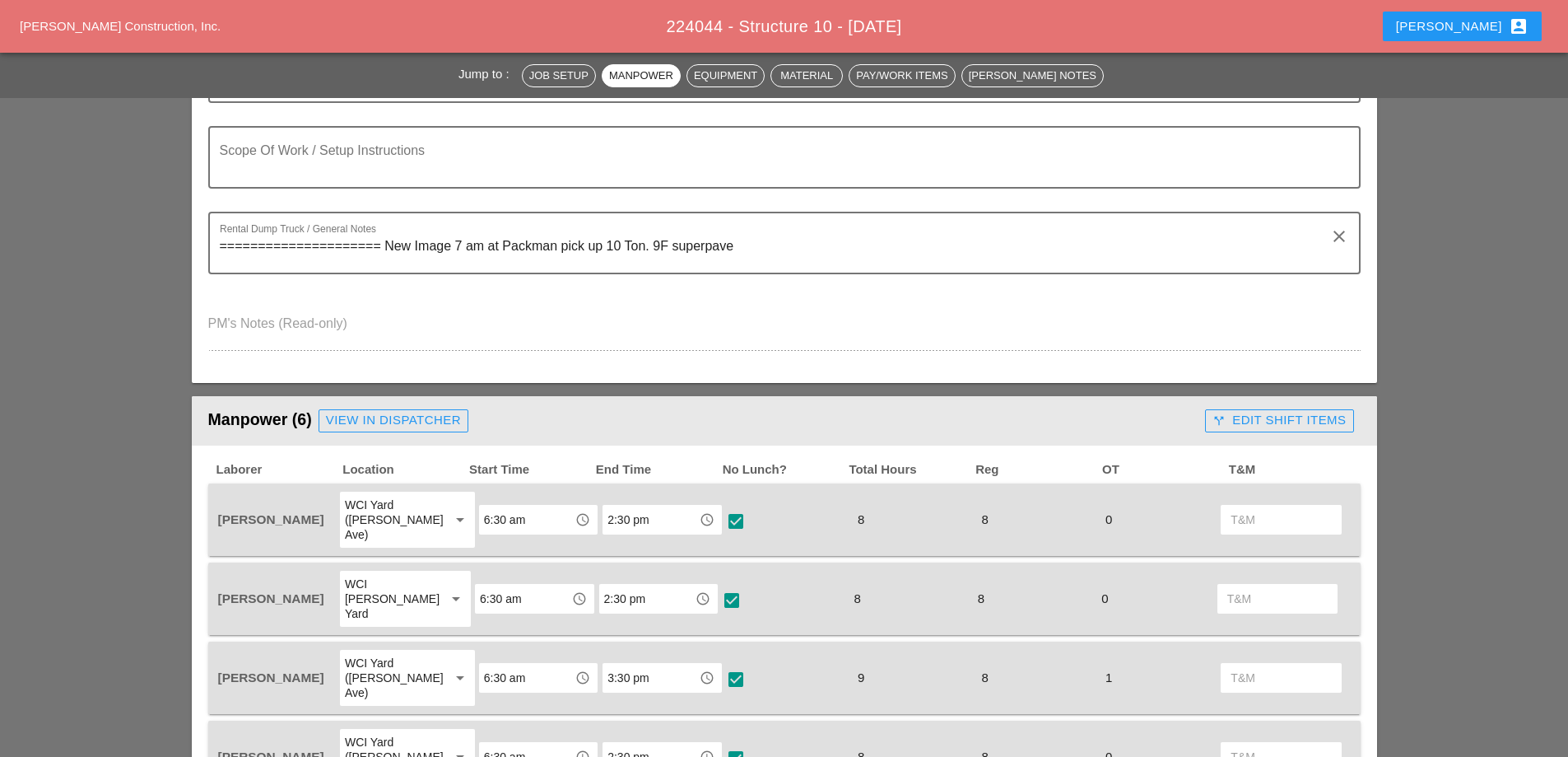
scroll to position [0, 0]
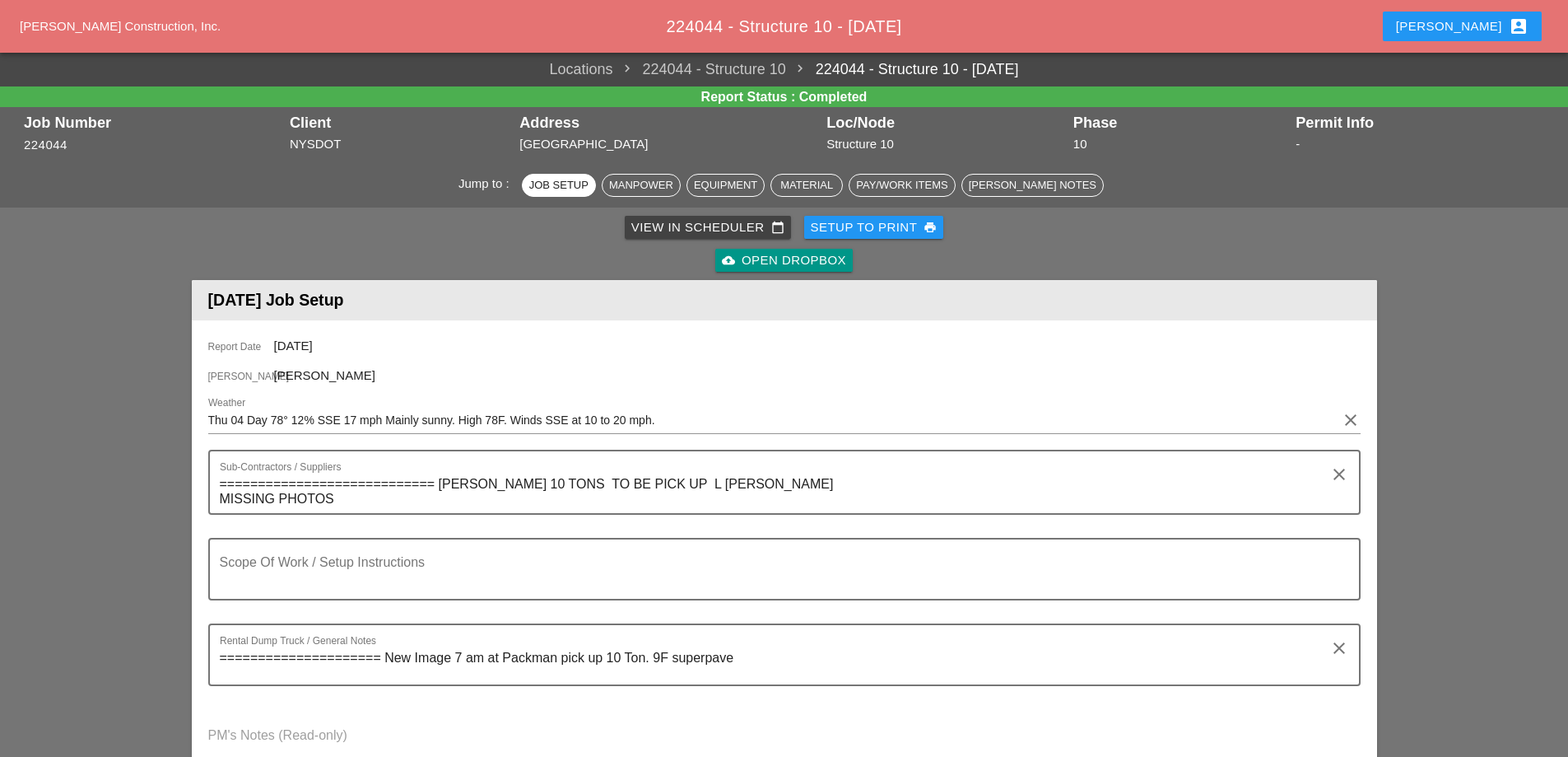
click at [722, 225] on div "View in Scheduler calendar_today" at bounding box center [707, 227] width 153 height 19
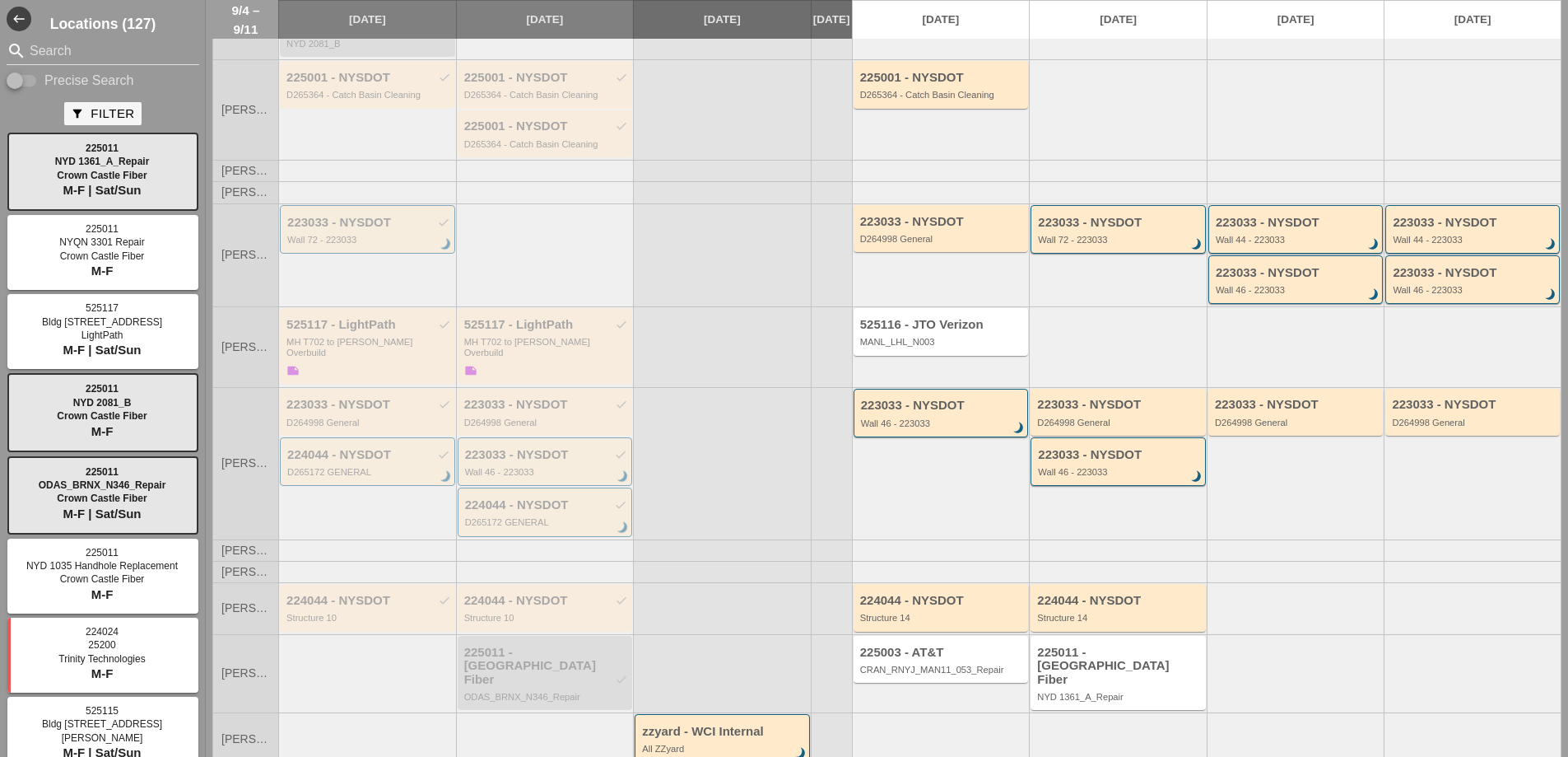
scroll to position [185, 0]
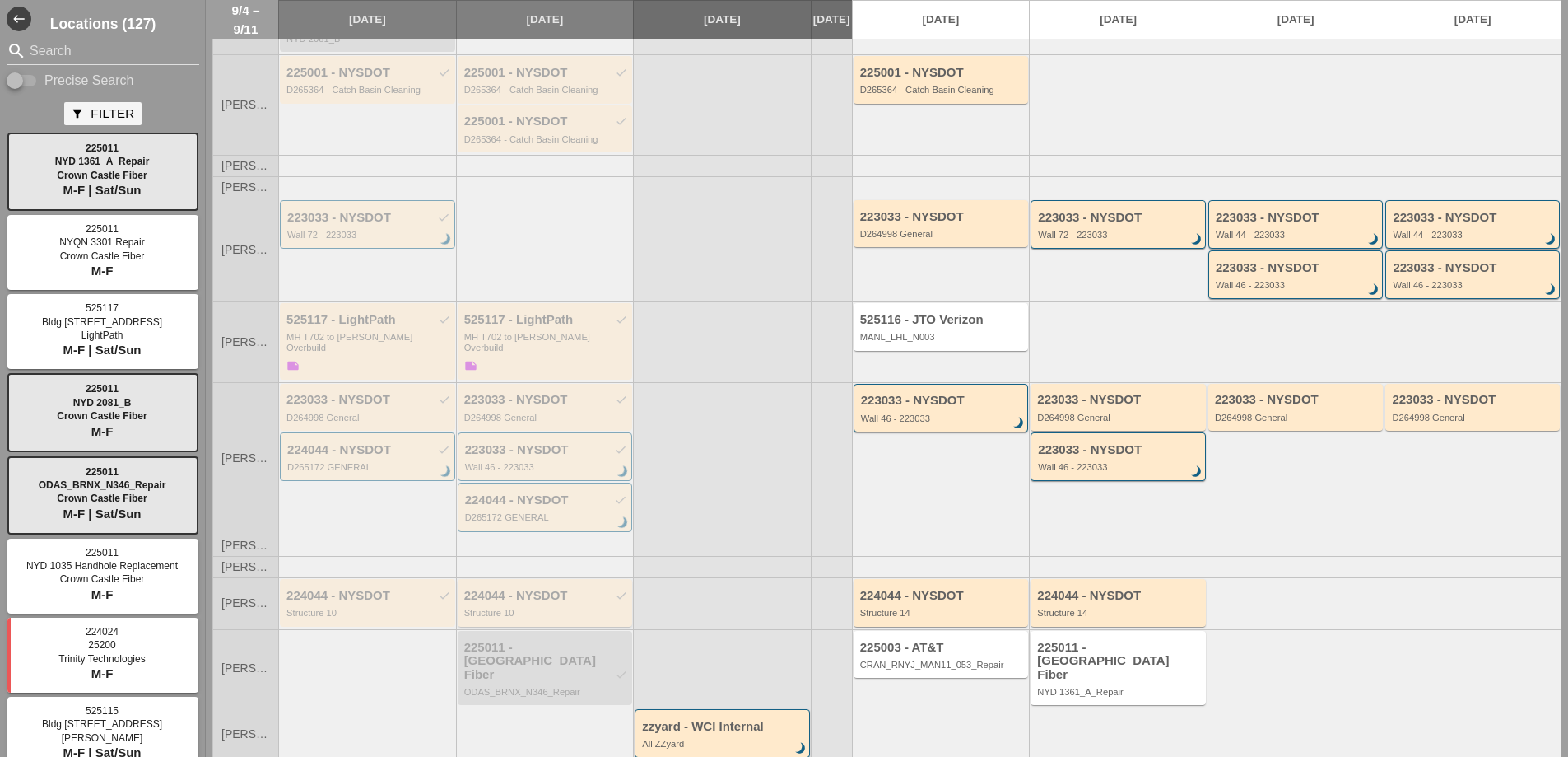
click at [567, 591] on div "224044 - NYSDOT check Structure 10" at bounding box center [546, 603] width 164 height 29
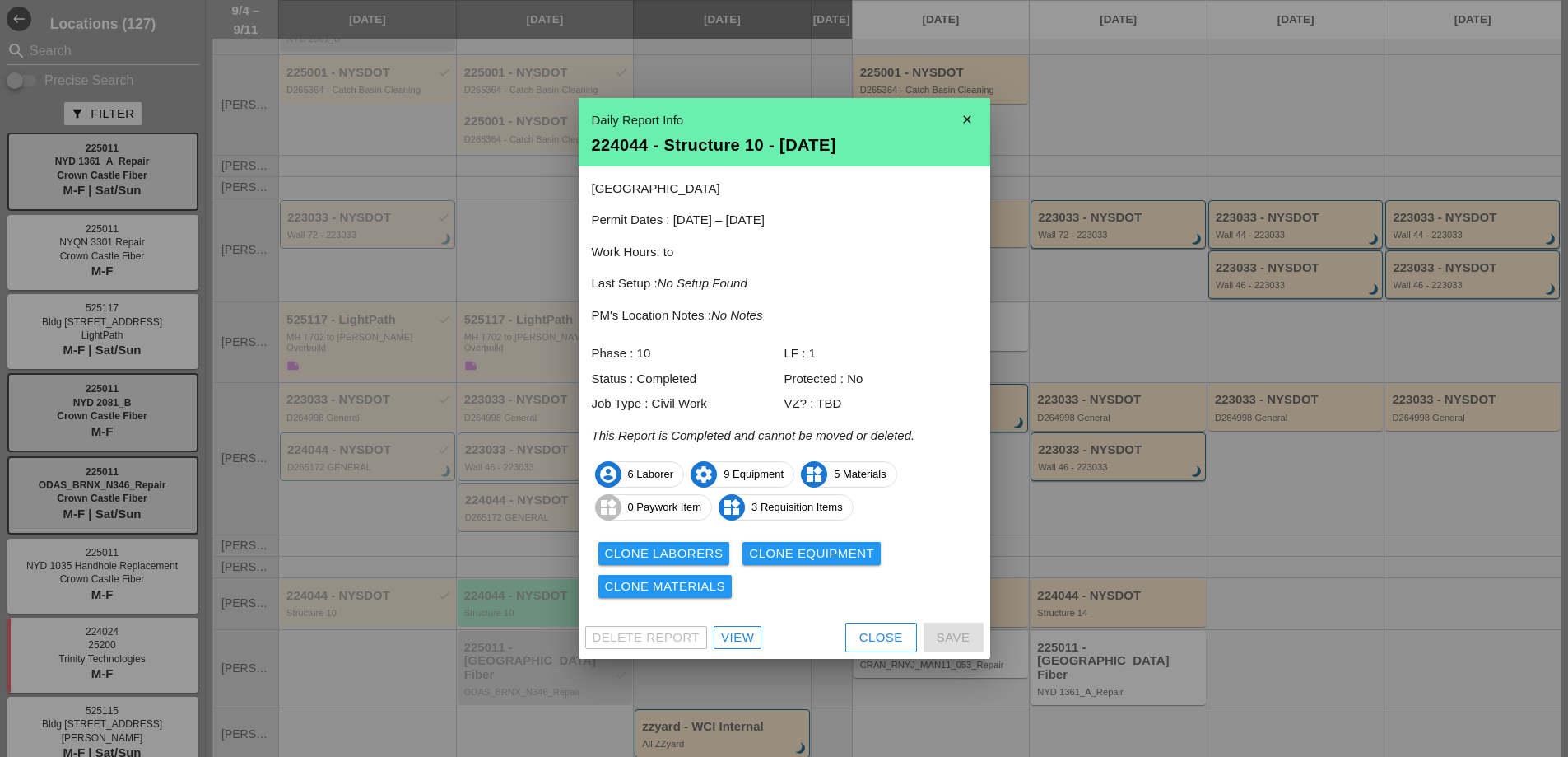
click at [749, 636] on div "View" at bounding box center [737, 637] width 33 height 19
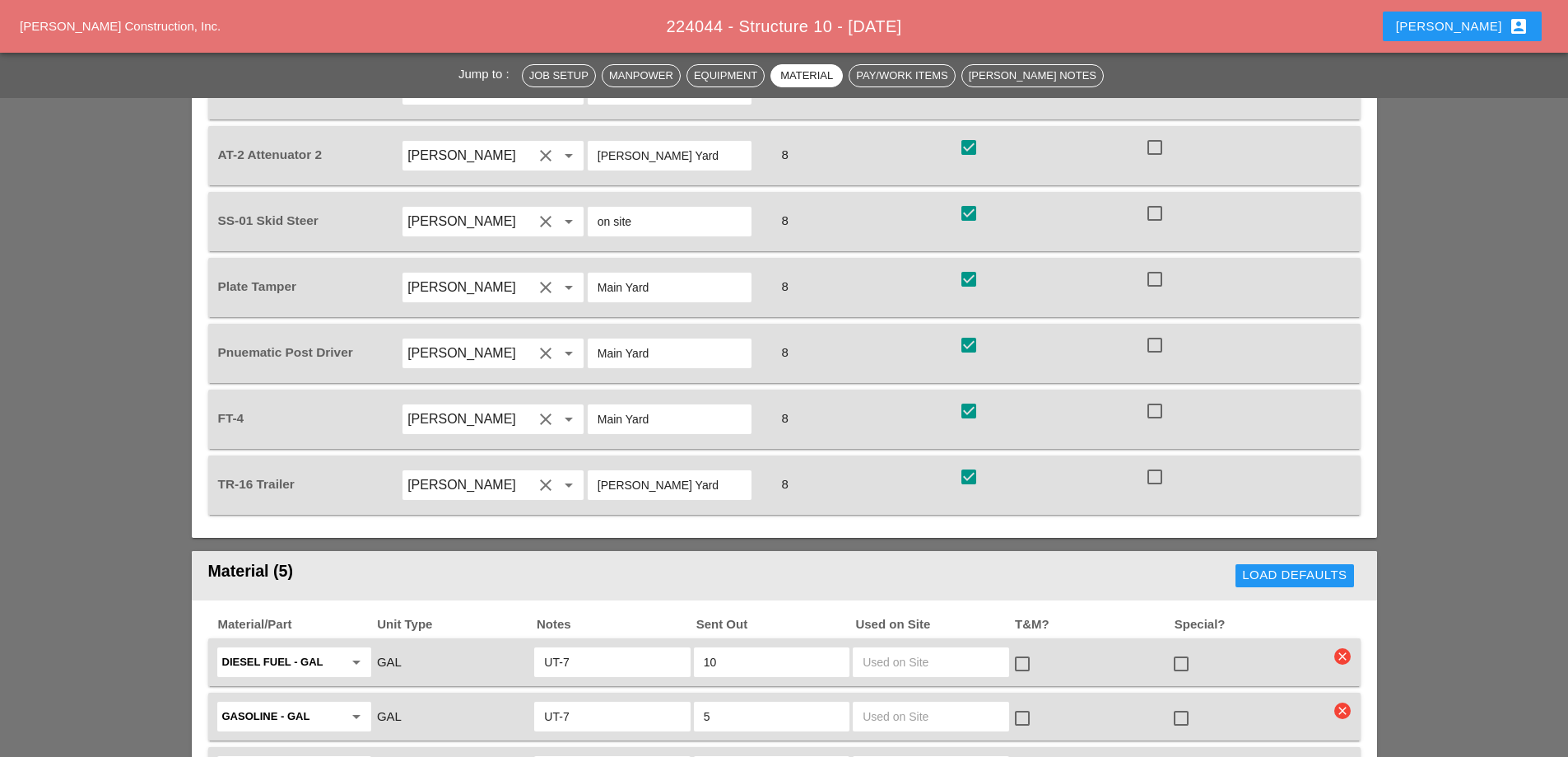
scroll to position [1605, 0]
